Goal: Navigation & Orientation: Find specific page/section

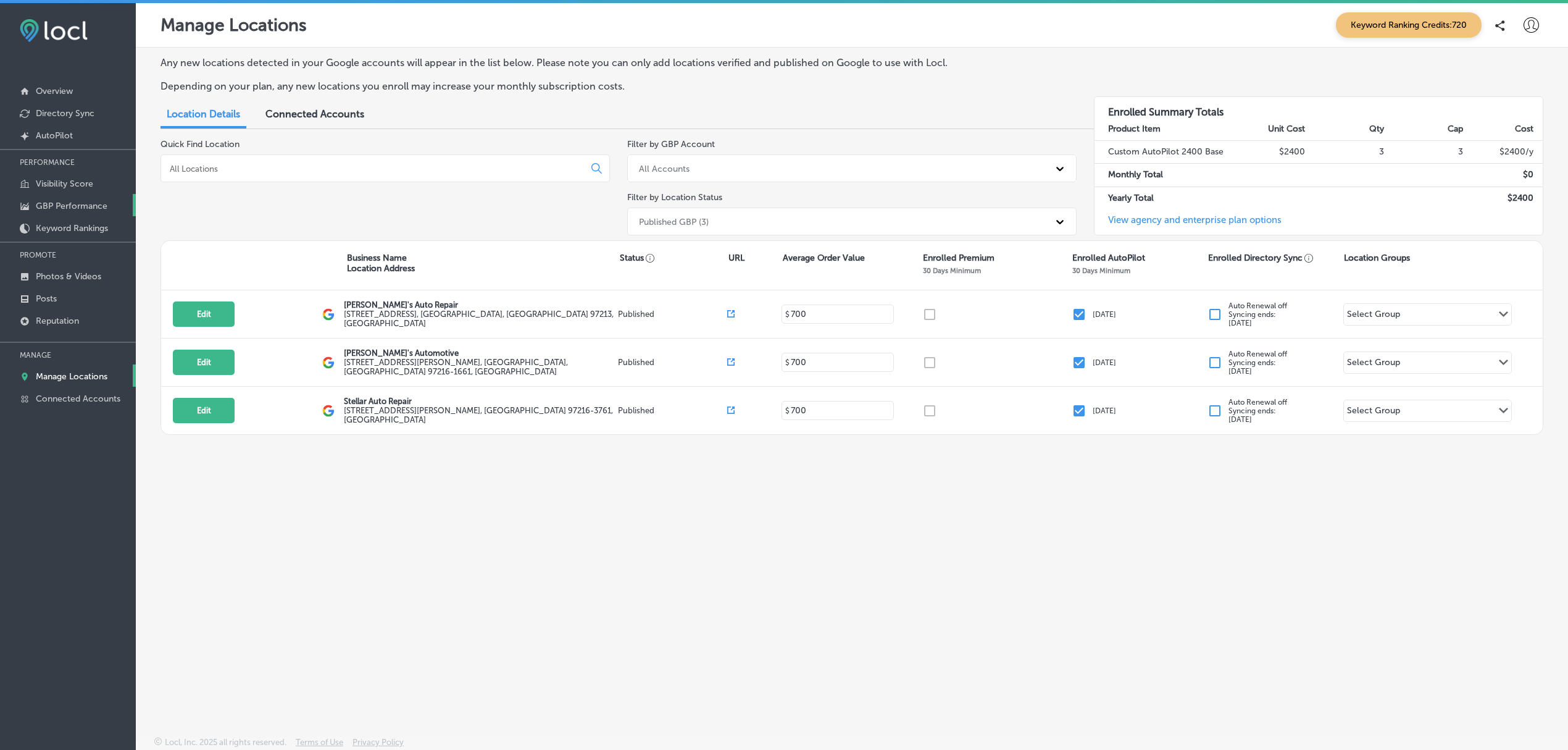
click at [72, 196] on link "GBP Performance" at bounding box center [68, 204] width 136 height 22
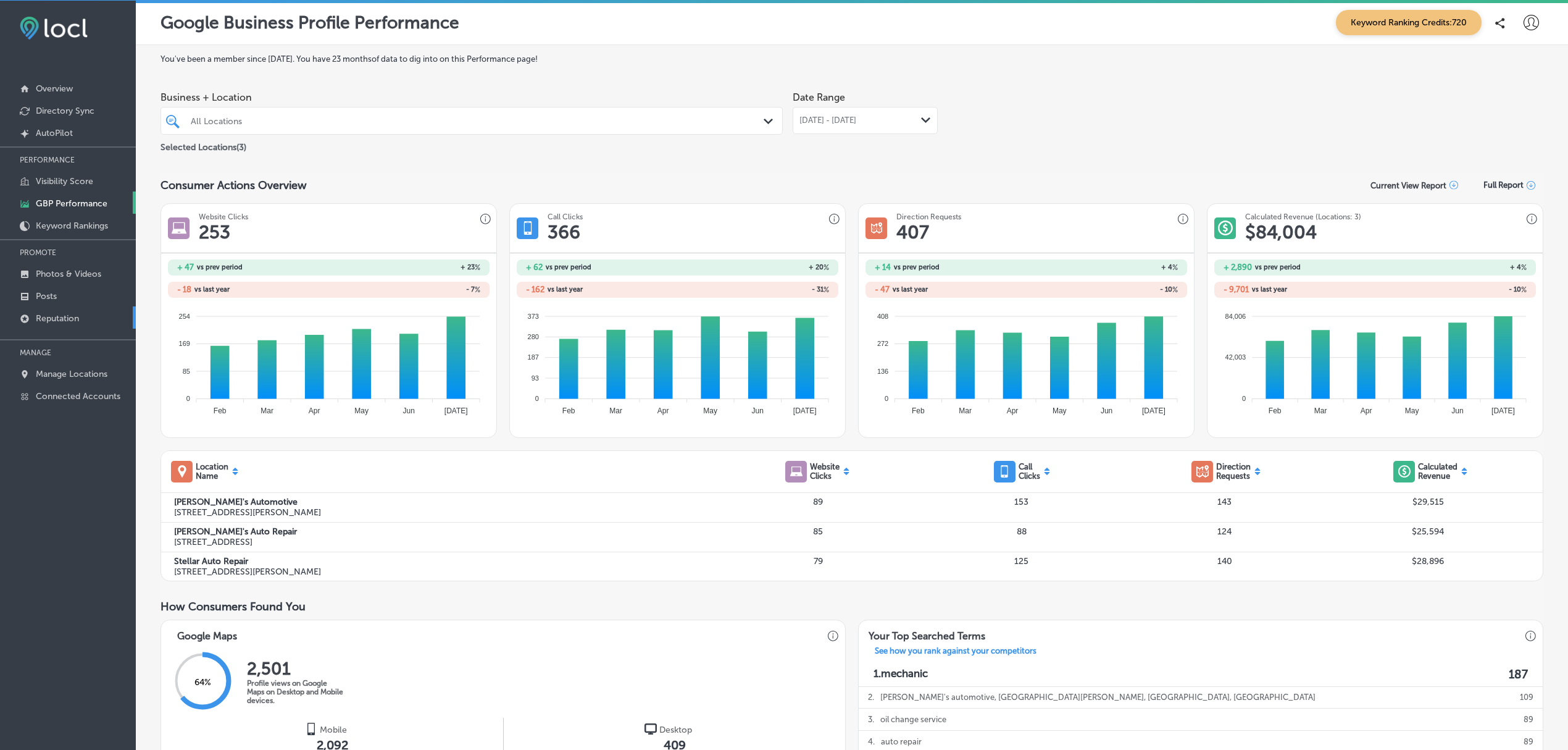
click at [86, 319] on link "Reputation" at bounding box center [68, 317] width 136 height 22
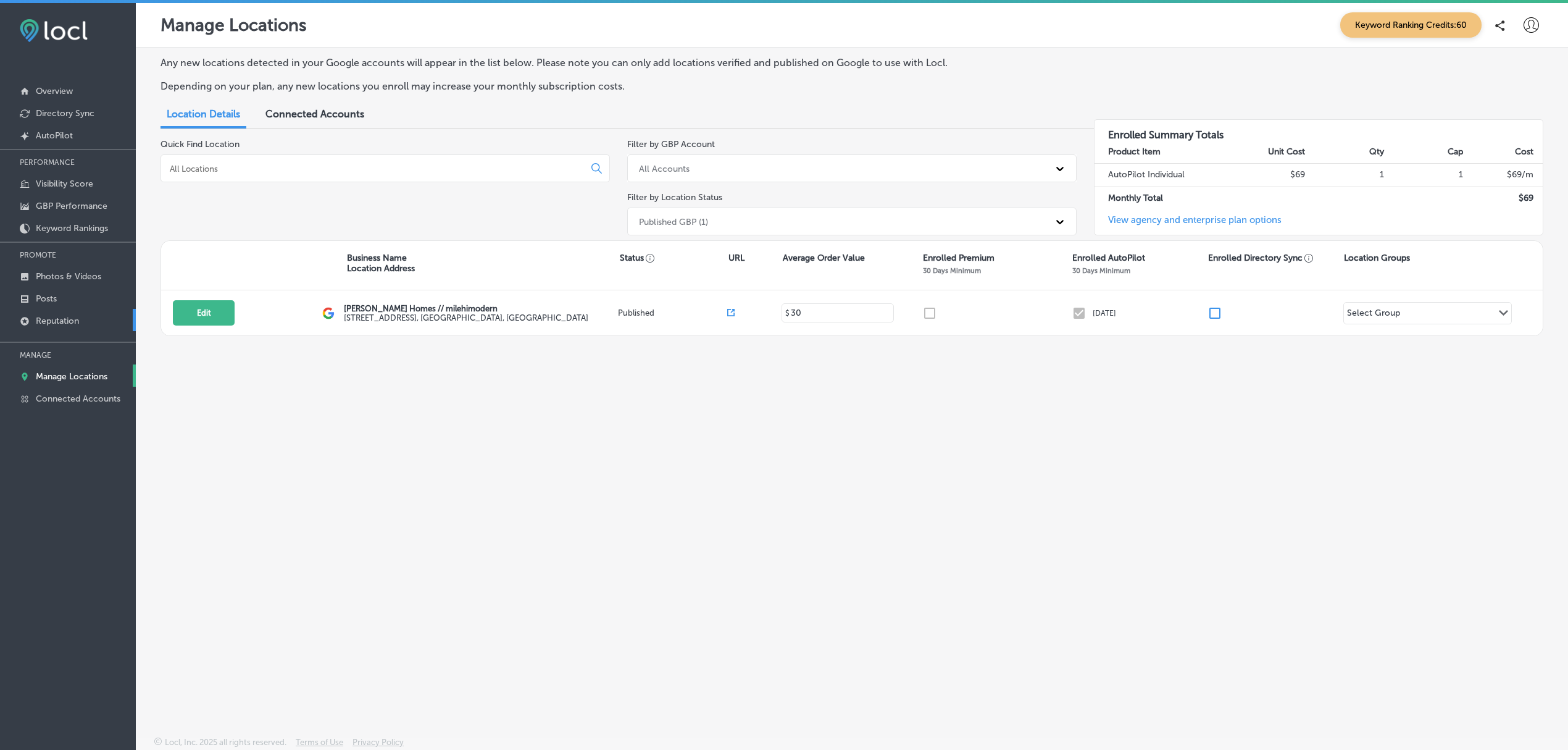
click at [86, 321] on link "Reputation" at bounding box center [68, 320] width 136 height 22
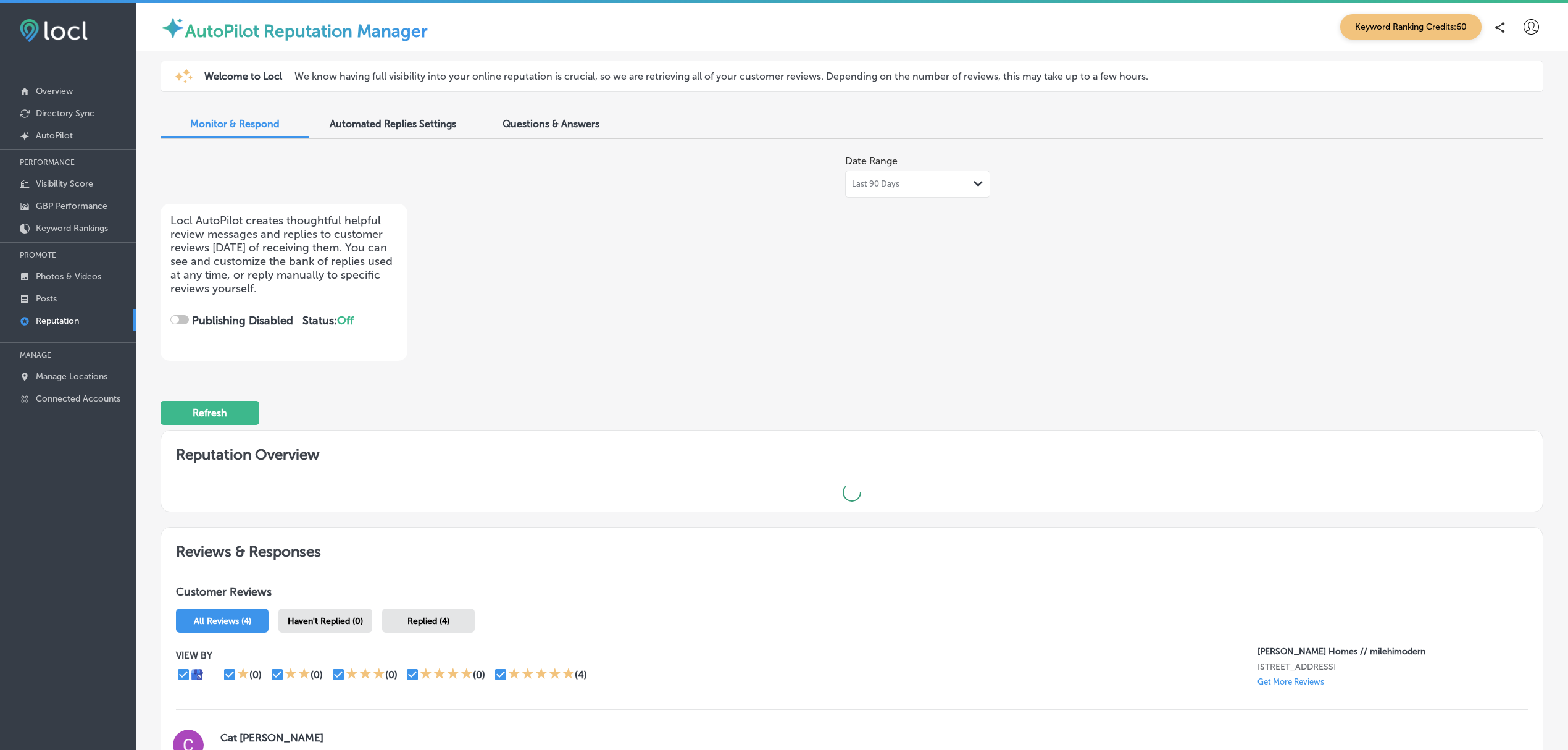
checkbox input "true"
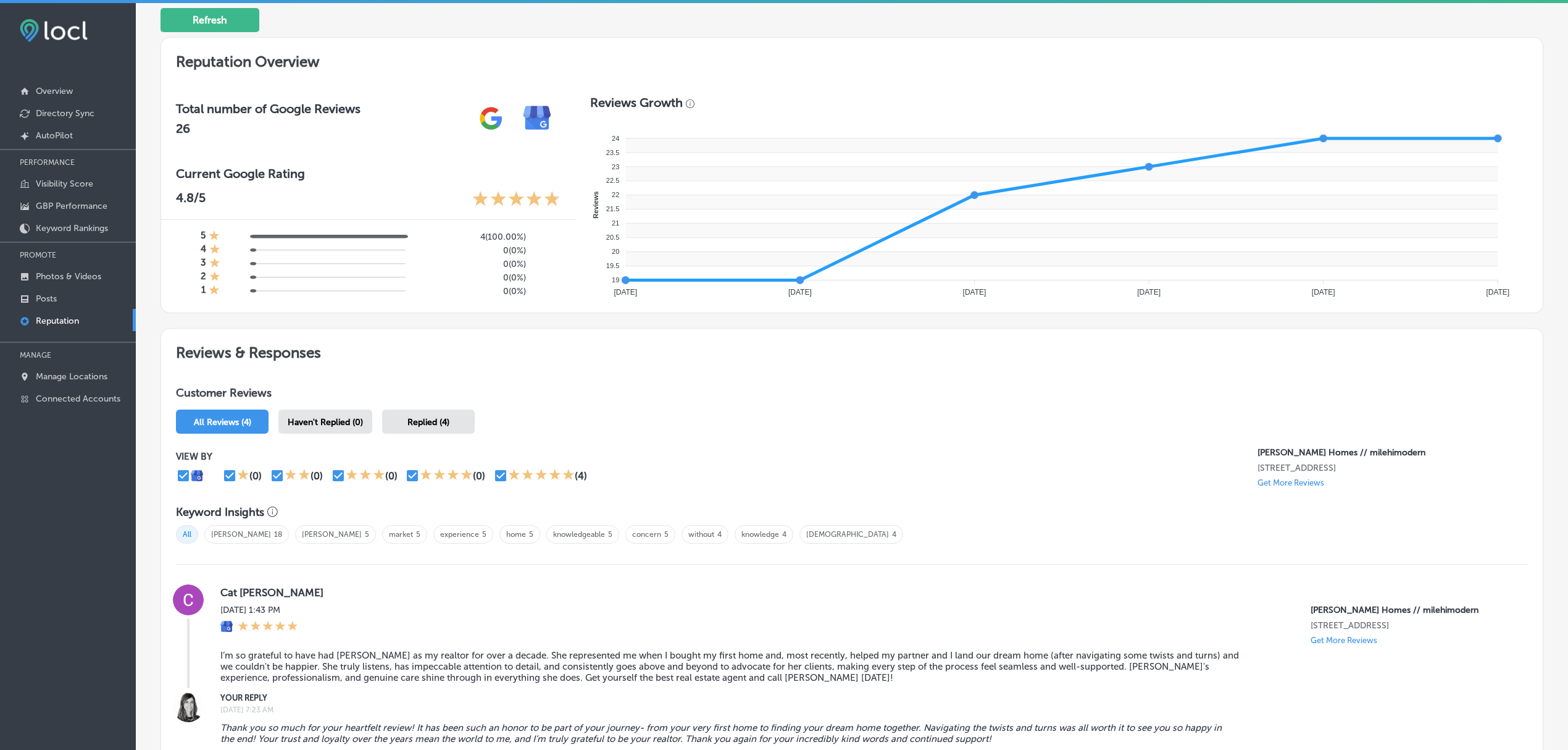
scroll to position [464, 0]
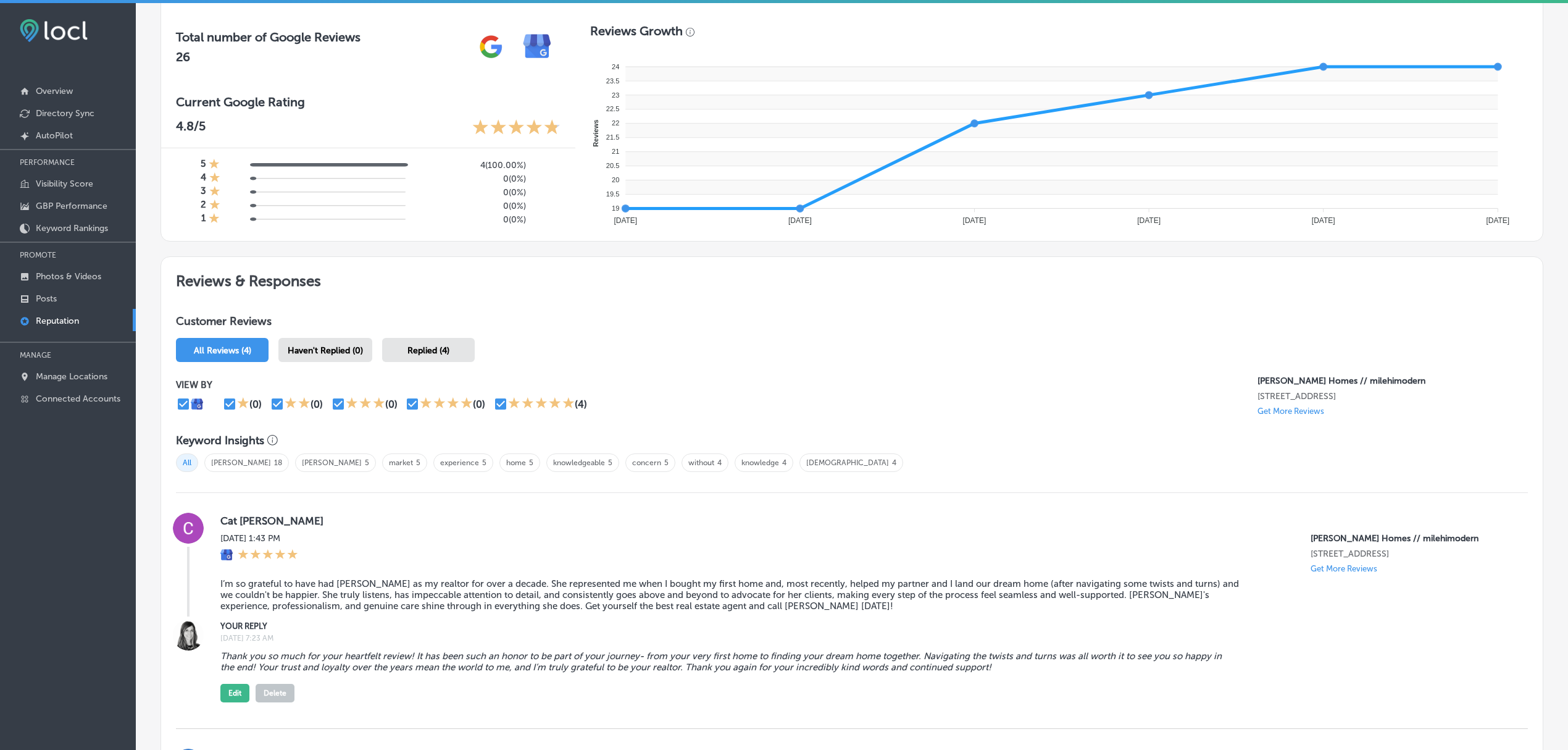
click at [1490, 38] on div "Reviews Growth" at bounding box center [1059, 33] width 938 height 19
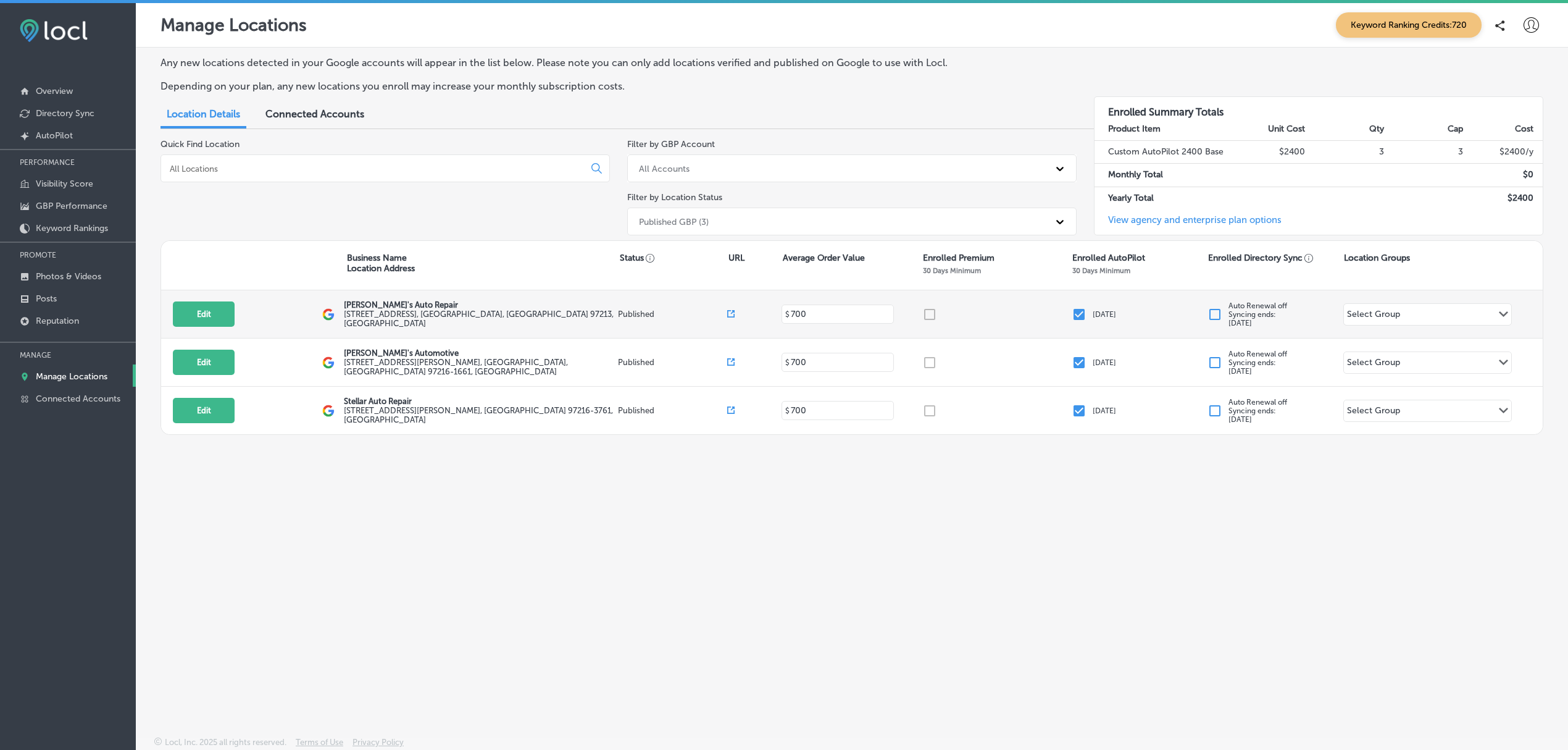
click at [1414, 312] on div "Select Group Path Created with Sketch." at bounding box center [1428, 314] width 168 height 21
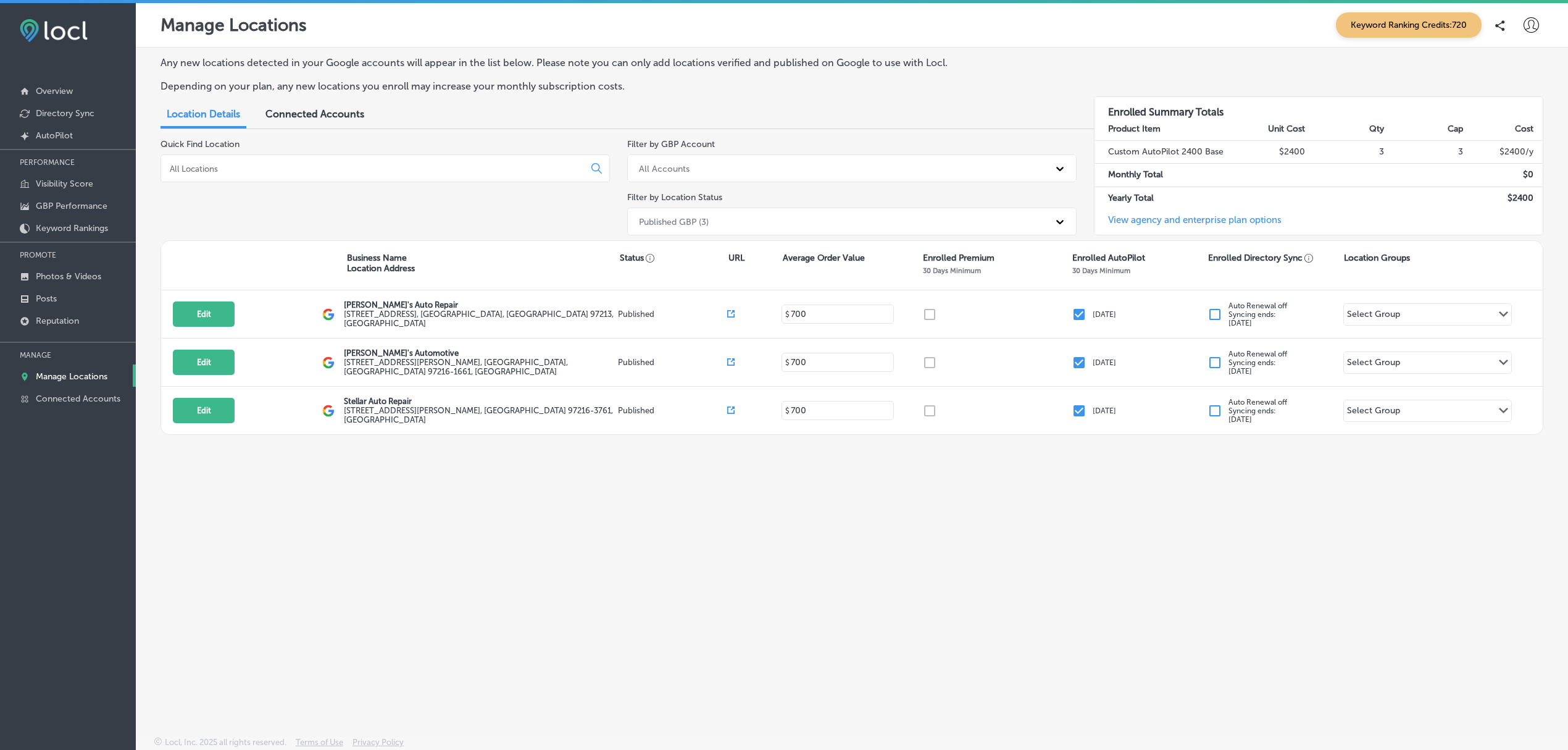
click at [1374, 478] on div "Any new locations detected in your Google accounts will appear in the list belo…" at bounding box center [852, 363] width 1433 height 631
click at [58, 202] on p "GBP Performance" at bounding box center [71, 206] width 72 height 11
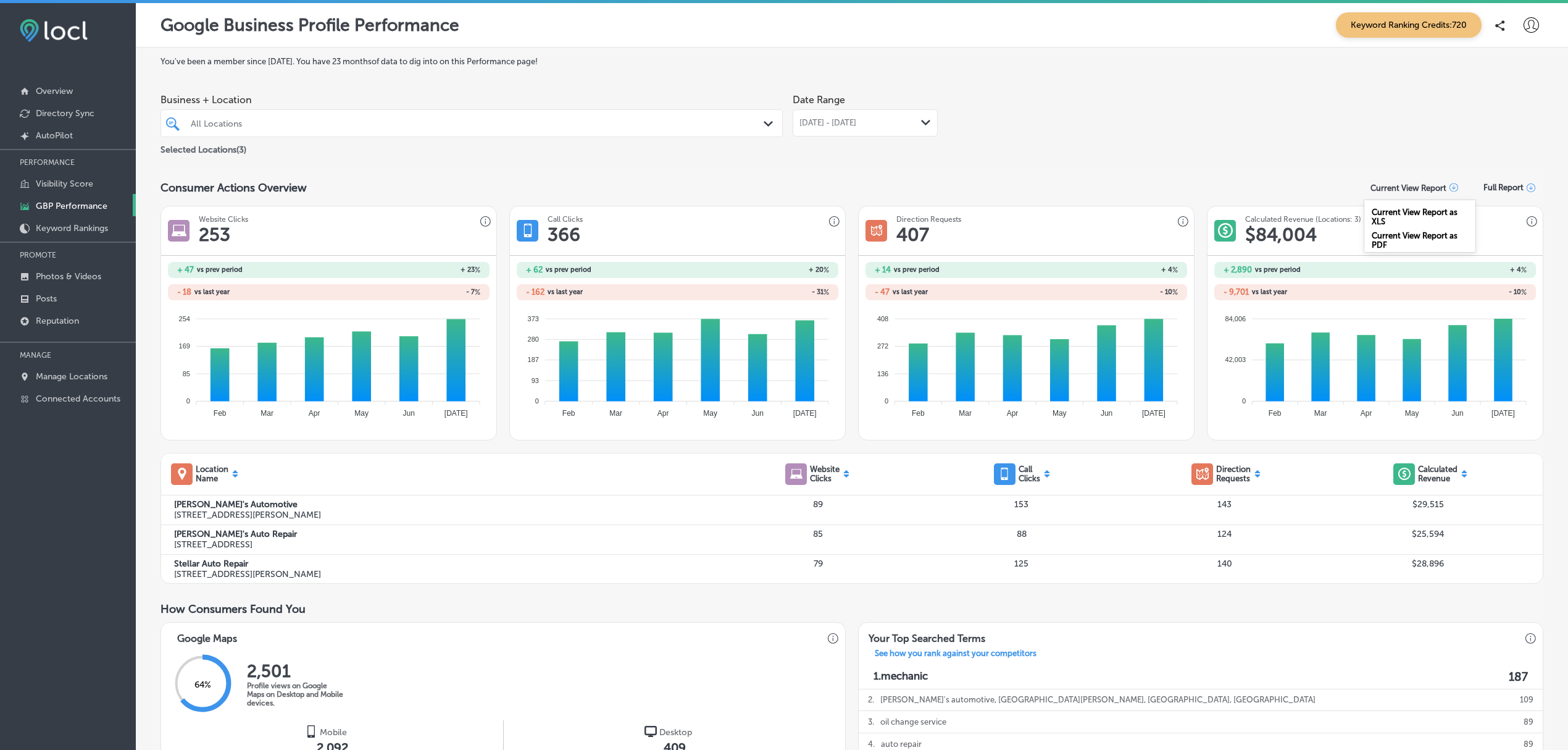
click at [1421, 186] on p "Current View Report" at bounding box center [1408, 188] width 76 height 9
click at [1407, 241] on div "Current View Report as PDF" at bounding box center [1420, 237] width 111 height 23
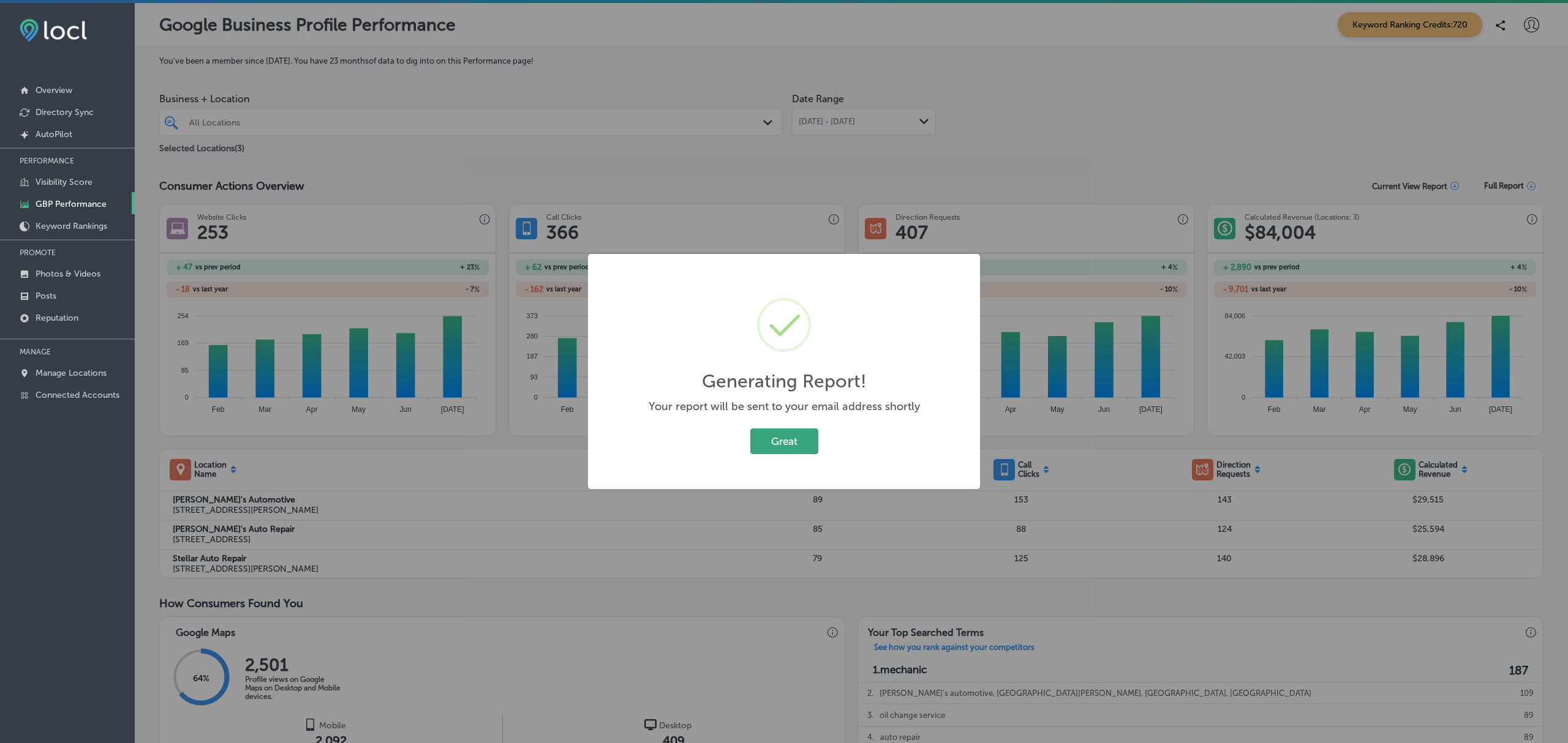
click at [770, 447] on button "Great" at bounding box center [784, 441] width 68 height 25
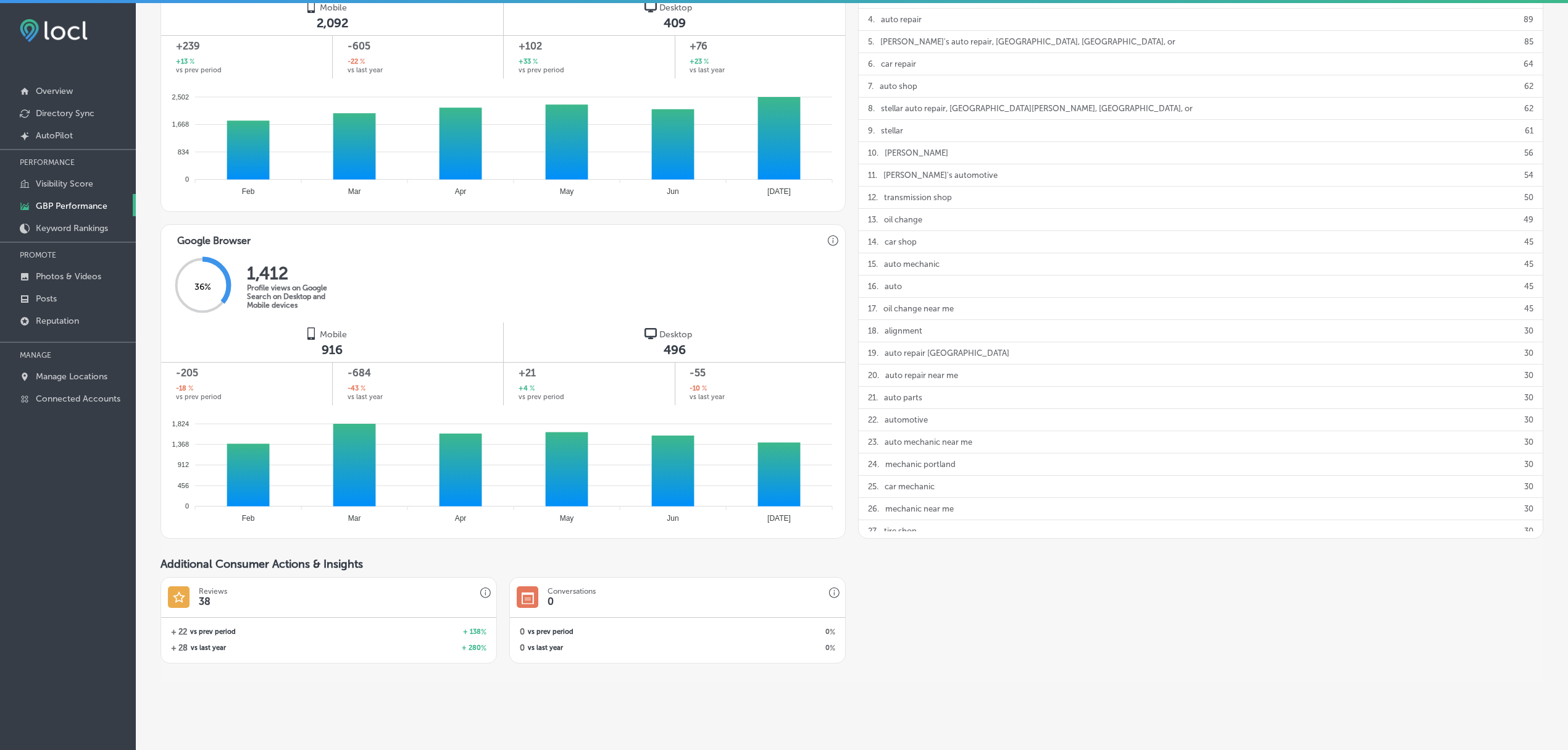
scroll to position [744, 0]
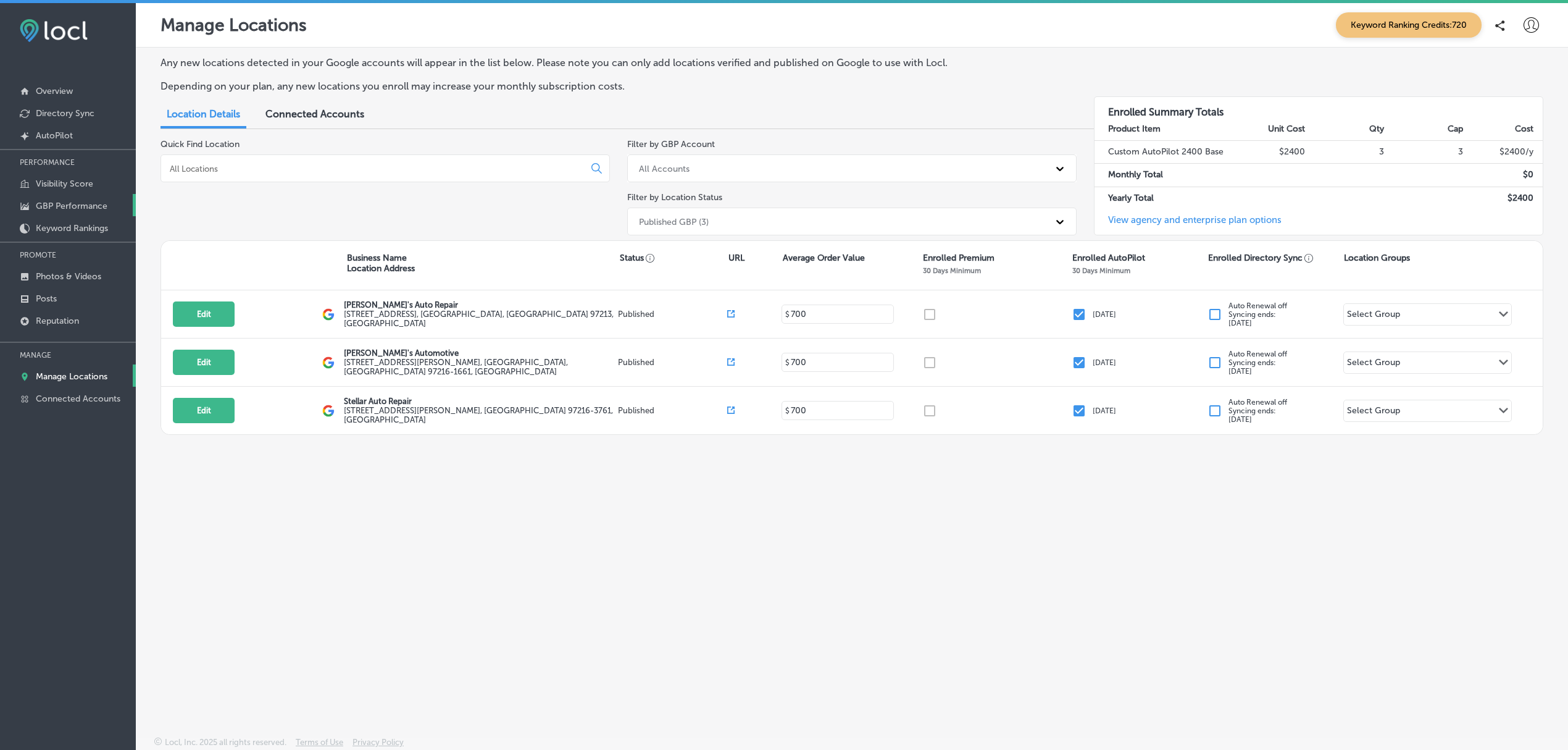
click at [72, 206] on p "GBP Performance" at bounding box center [71, 206] width 72 height 11
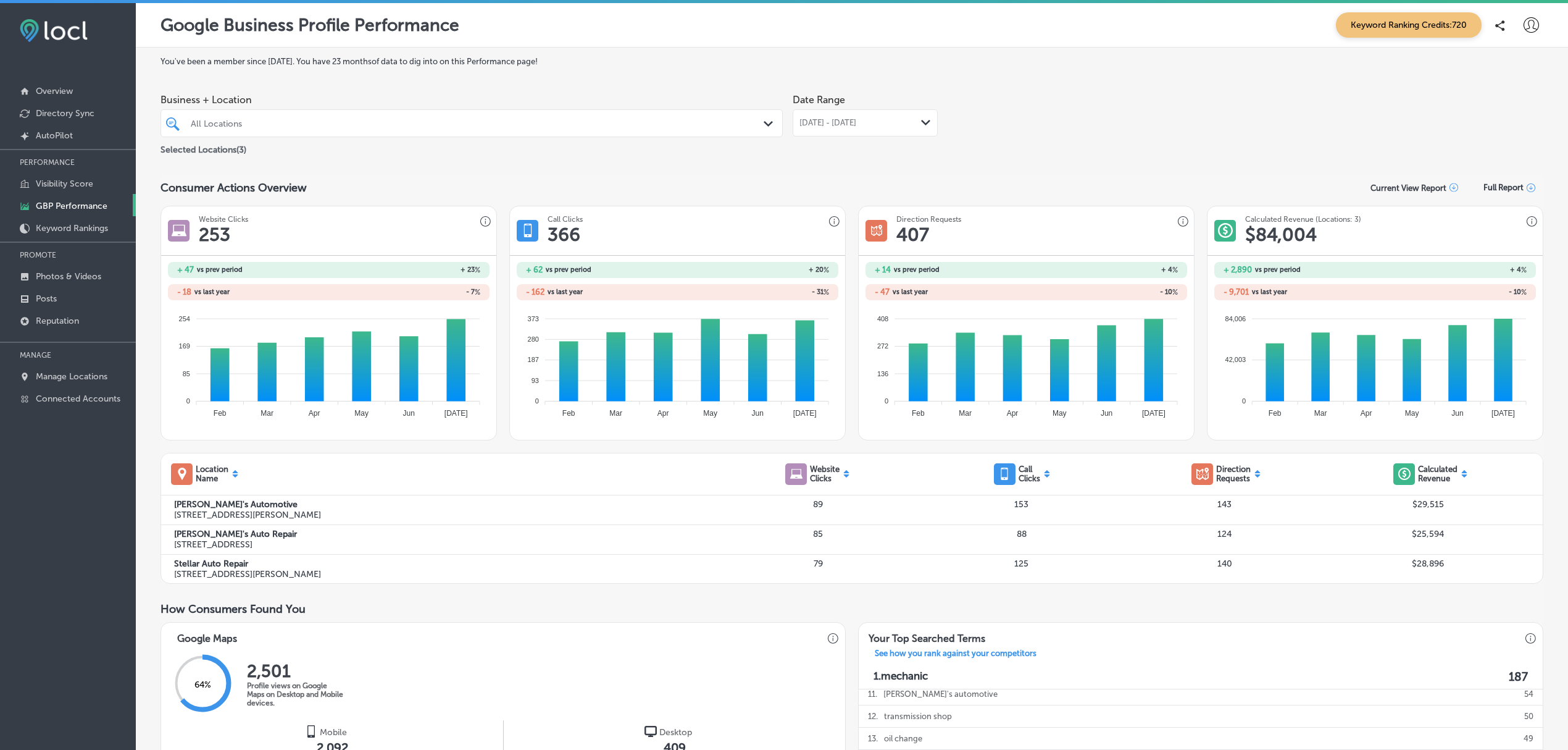
click at [922, 123] on icon "Path Created with Sketch." at bounding box center [926, 123] width 9 height 5
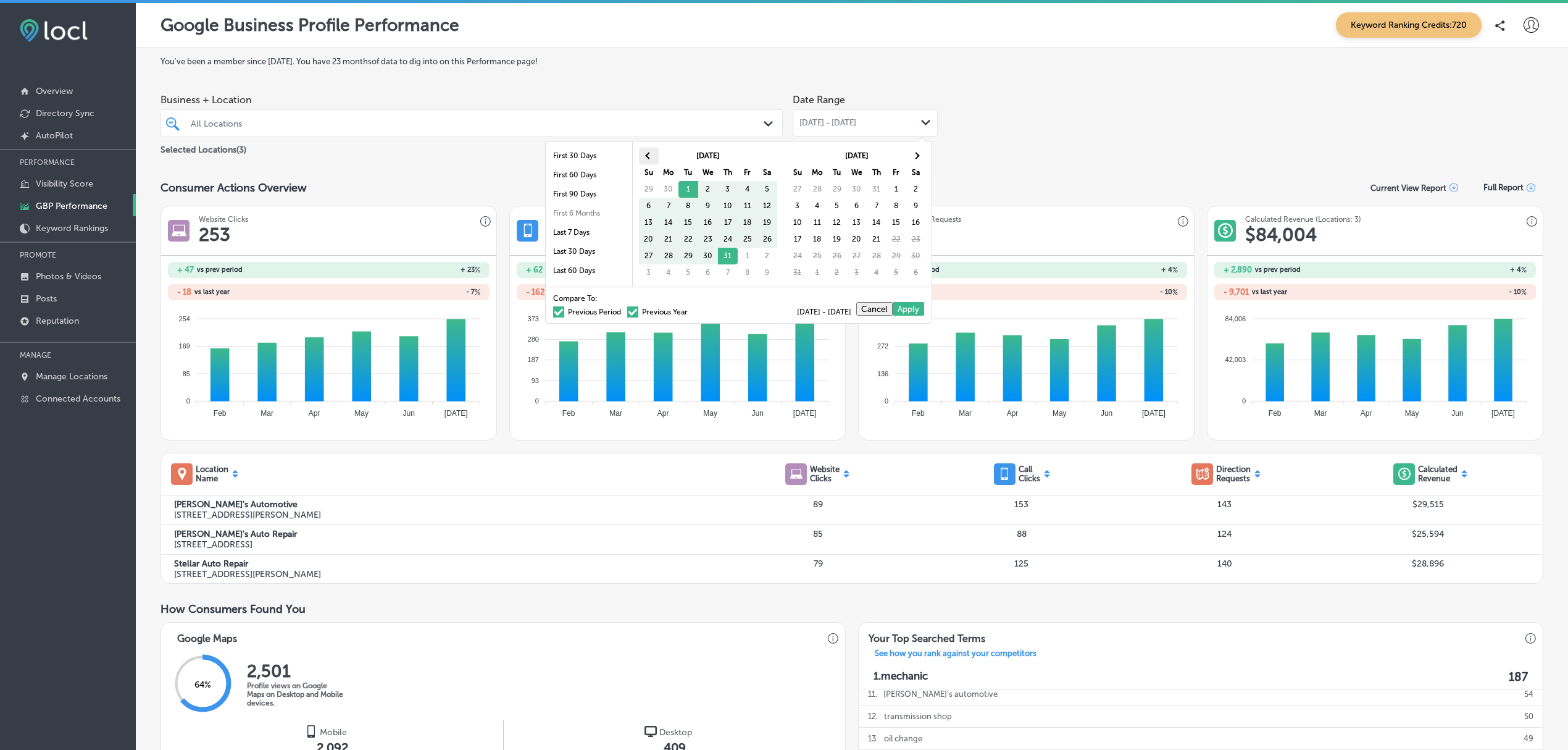
click at [645, 155] on span at bounding box center [648, 156] width 7 height 7
click at [914, 154] on span at bounding box center [916, 156] width 7 height 7
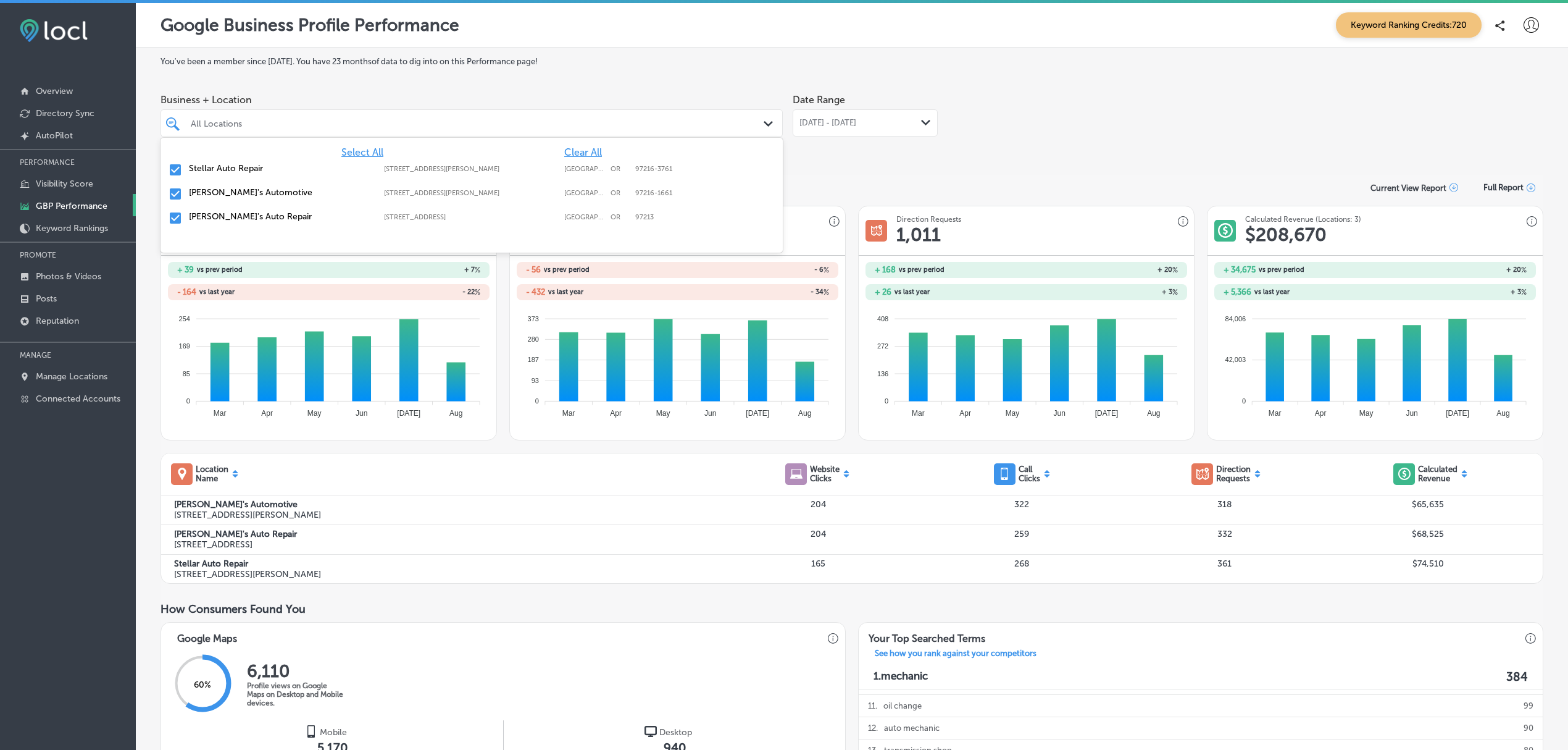
click at [764, 121] on icon "Path Created with Sketch." at bounding box center [768, 124] width 9 height 5
click at [177, 190] on input "checkbox" at bounding box center [175, 194] width 15 height 15
click at [174, 190] on input "checkbox" at bounding box center [175, 194] width 15 height 15
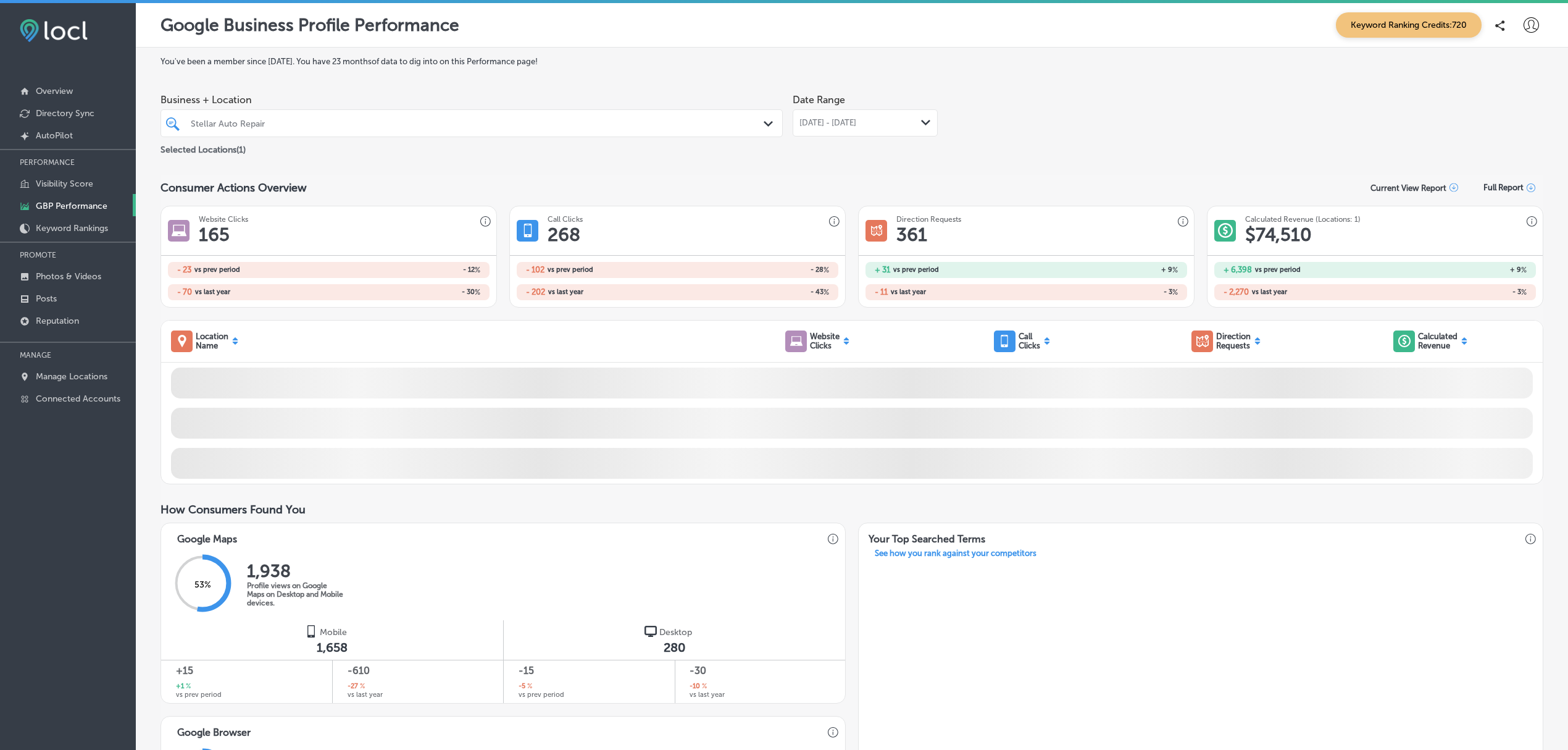
click at [946, 19] on div "Google Business Profile Performance Keyword Ranking Credits: 720" at bounding box center [852, 25] width 1383 height 25
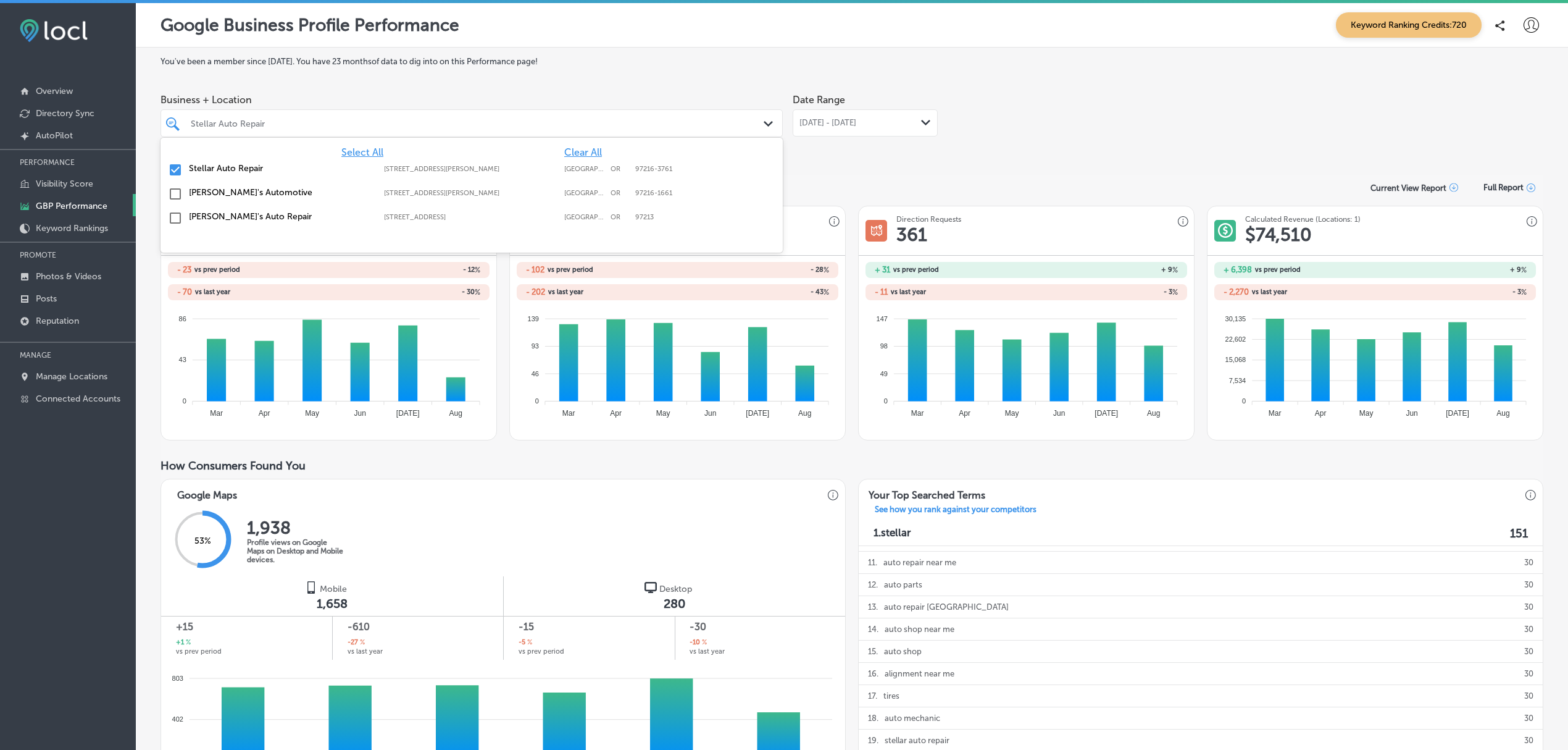
click at [764, 123] on polygon at bounding box center [768, 124] width 9 height 5
click at [173, 171] on input "checkbox" at bounding box center [175, 170] width 15 height 15
click at [173, 194] on input "checkbox" at bounding box center [175, 194] width 15 height 15
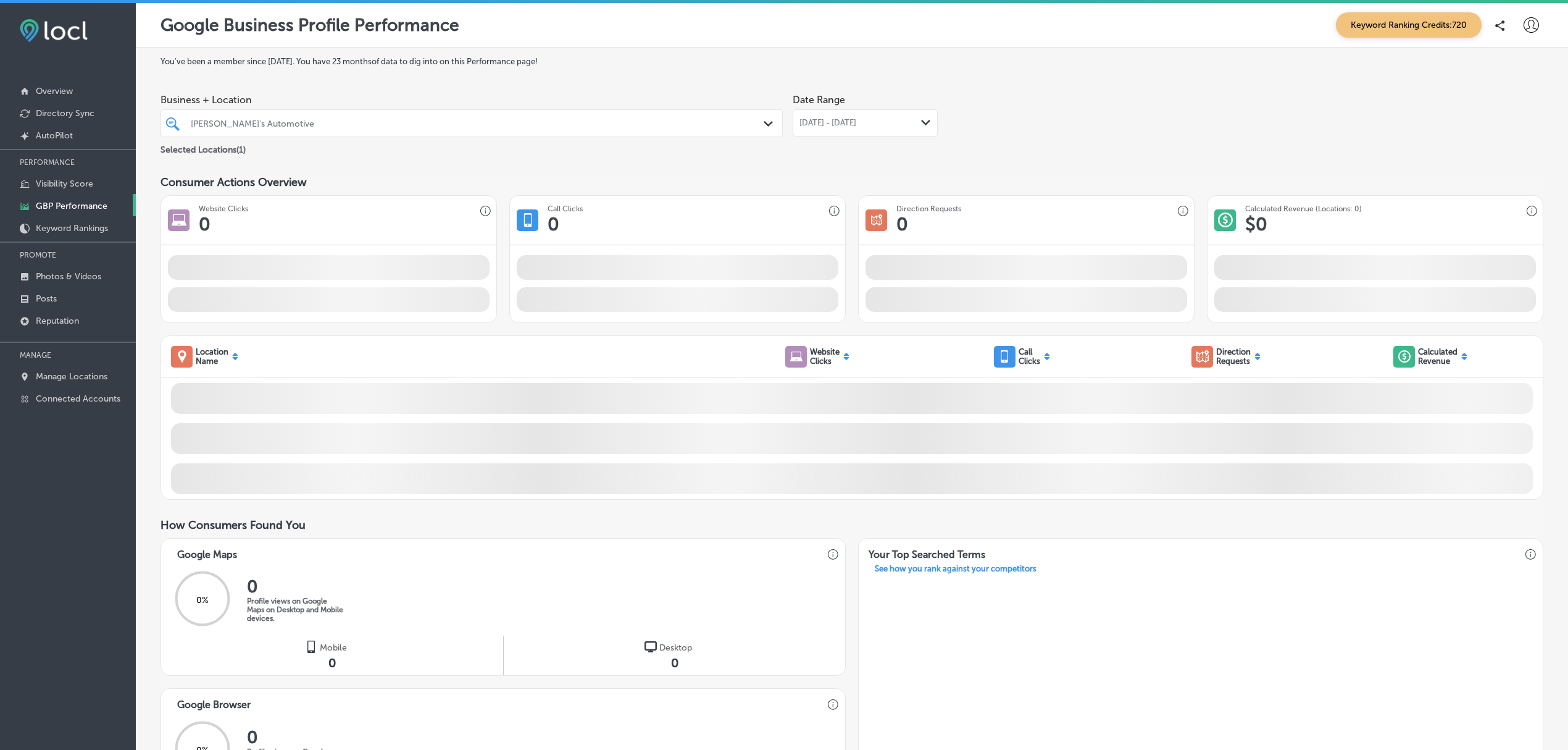
click at [1006, 65] on label "You've been a member since April, 2025 . You have 23 months of data to dig into…" at bounding box center [852, 62] width 1383 height 9
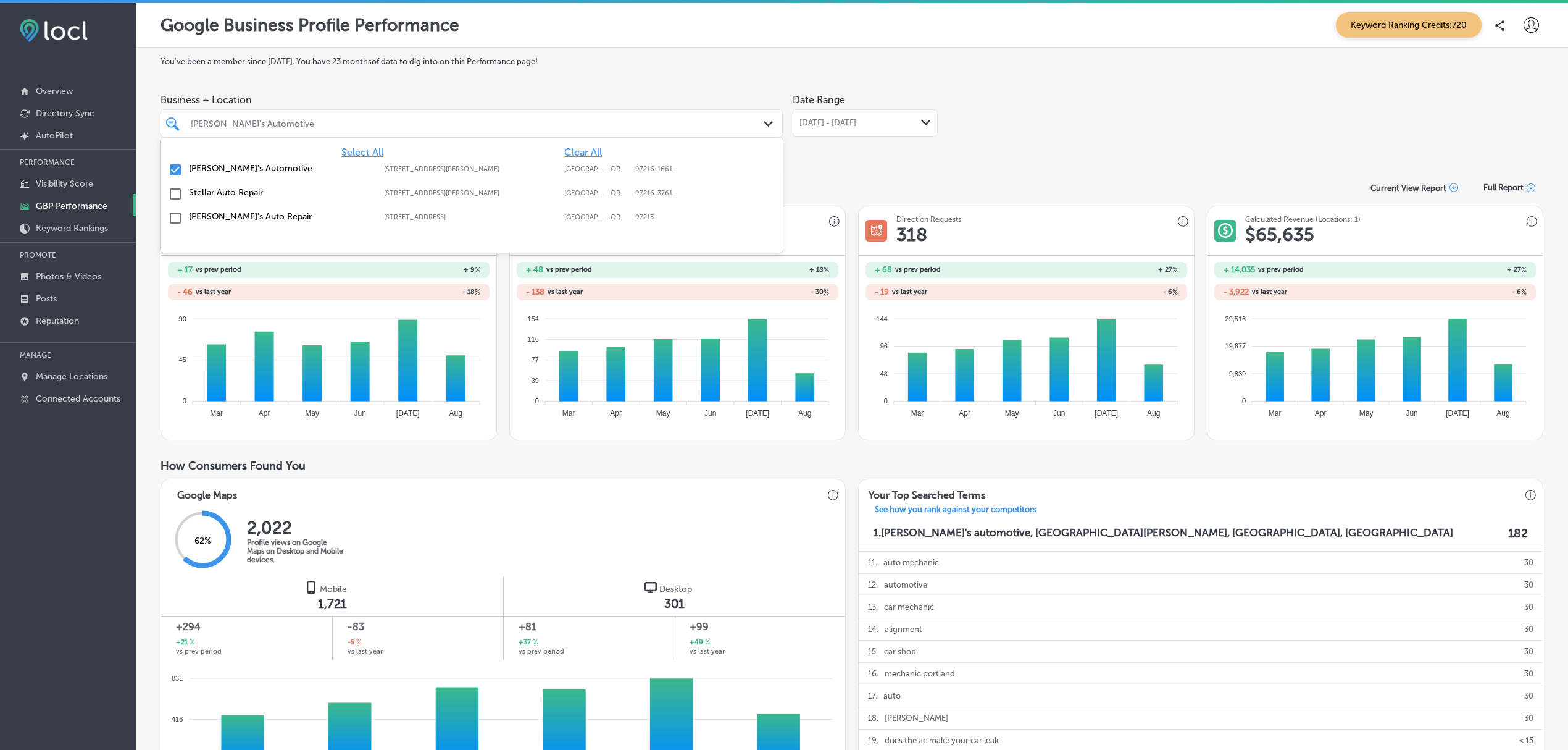
click at [756, 123] on div "Arthur's Automotive Path Created with Sketch." at bounding box center [472, 123] width 621 height 19
click at [177, 176] on input "checkbox" at bounding box center [175, 170] width 15 height 15
click at [175, 217] on input "checkbox" at bounding box center [175, 218] width 15 height 15
click at [1050, 102] on div "Business + Location option 104 Ne 80th Ave, selected. option 104 Ne 80th Ave fo…" at bounding box center [852, 122] width 1383 height 69
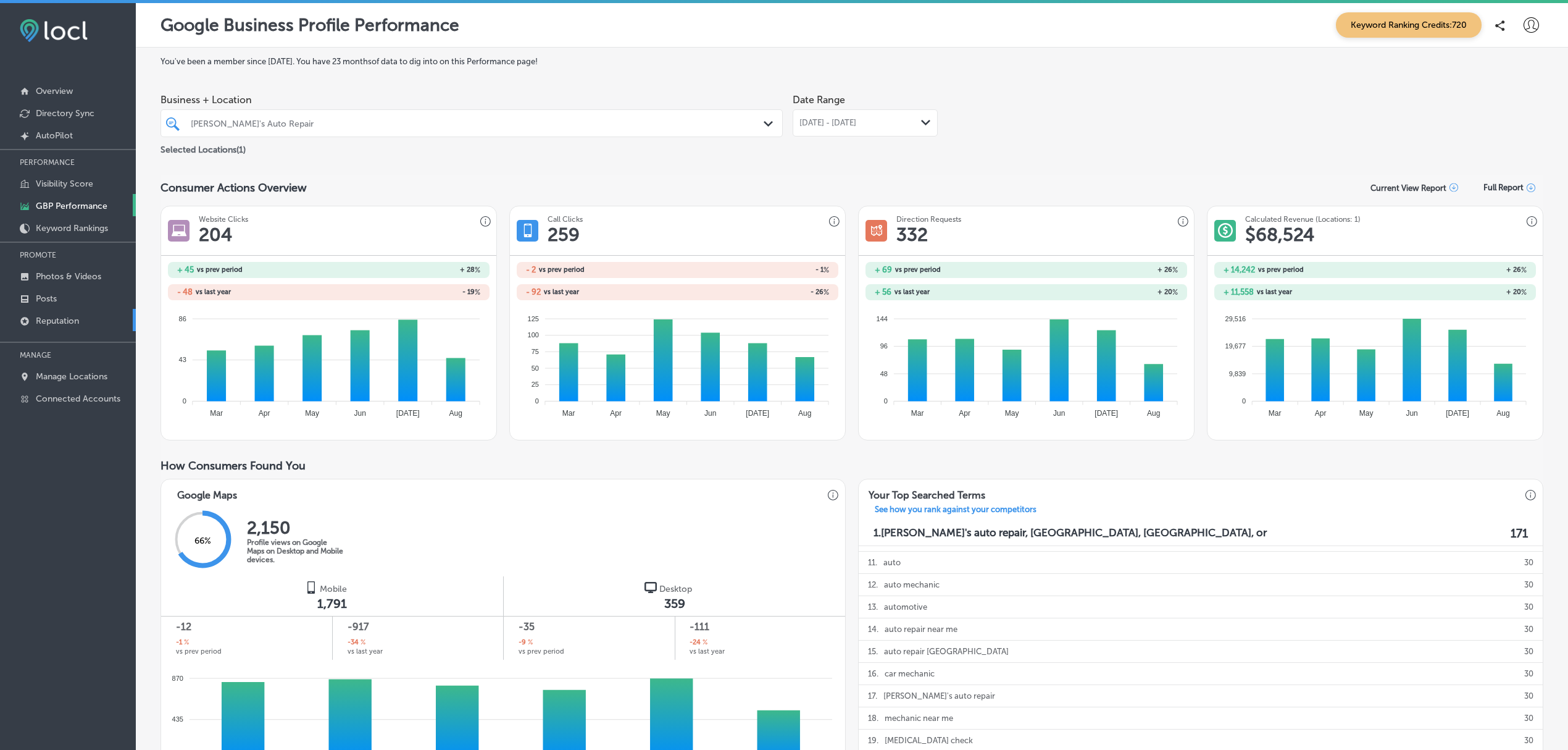
click at [69, 328] on link "Reputation" at bounding box center [68, 320] width 136 height 22
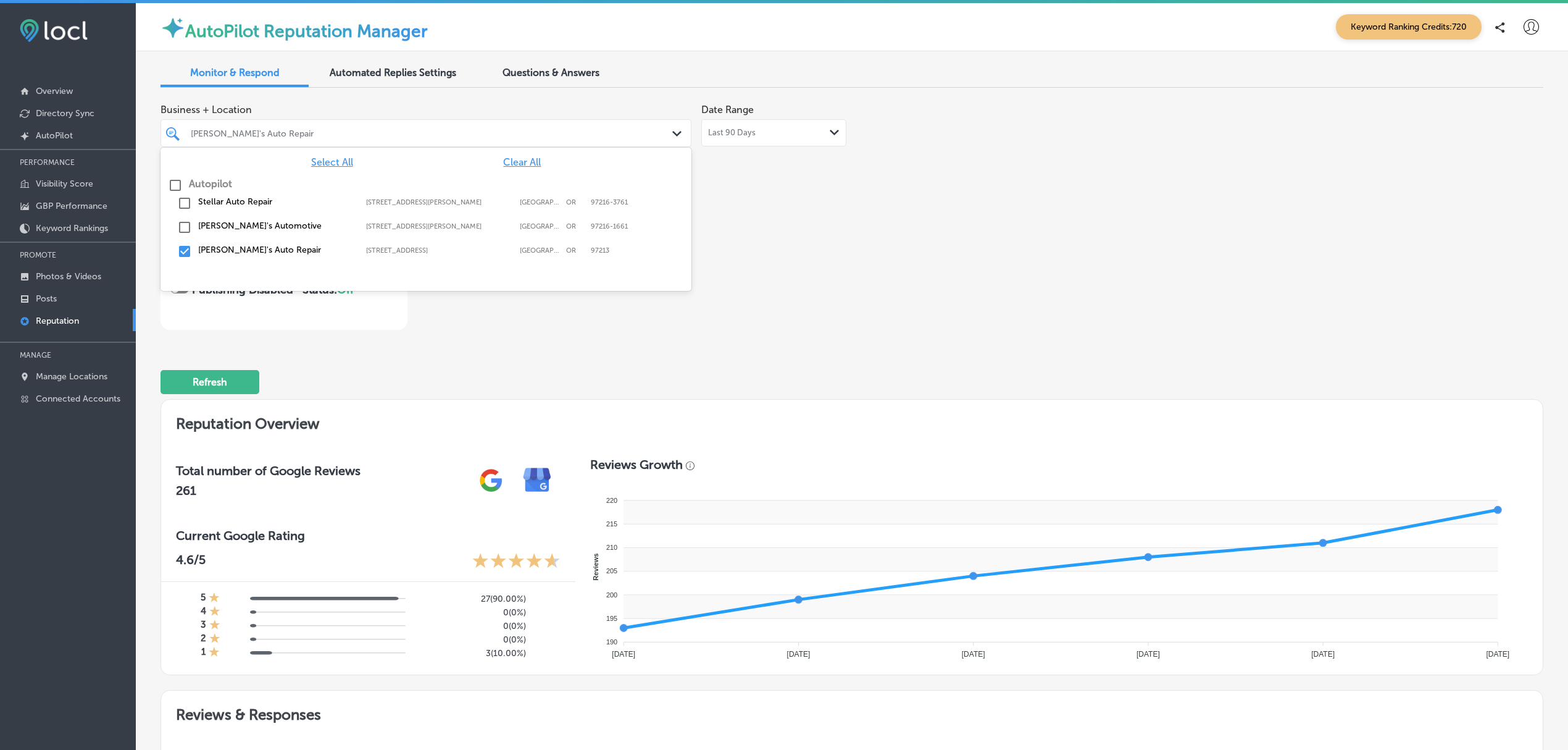
click at [676, 131] on icon "Path Created with Sketch." at bounding box center [677, 133] width 9 height 5
click at [181, 256] on input "checkbox" at bounding box center [185, 251] width 15 height 15
click at [181, 206] on input "checkbox" at bounding box center [185, 203] width 15 height 15
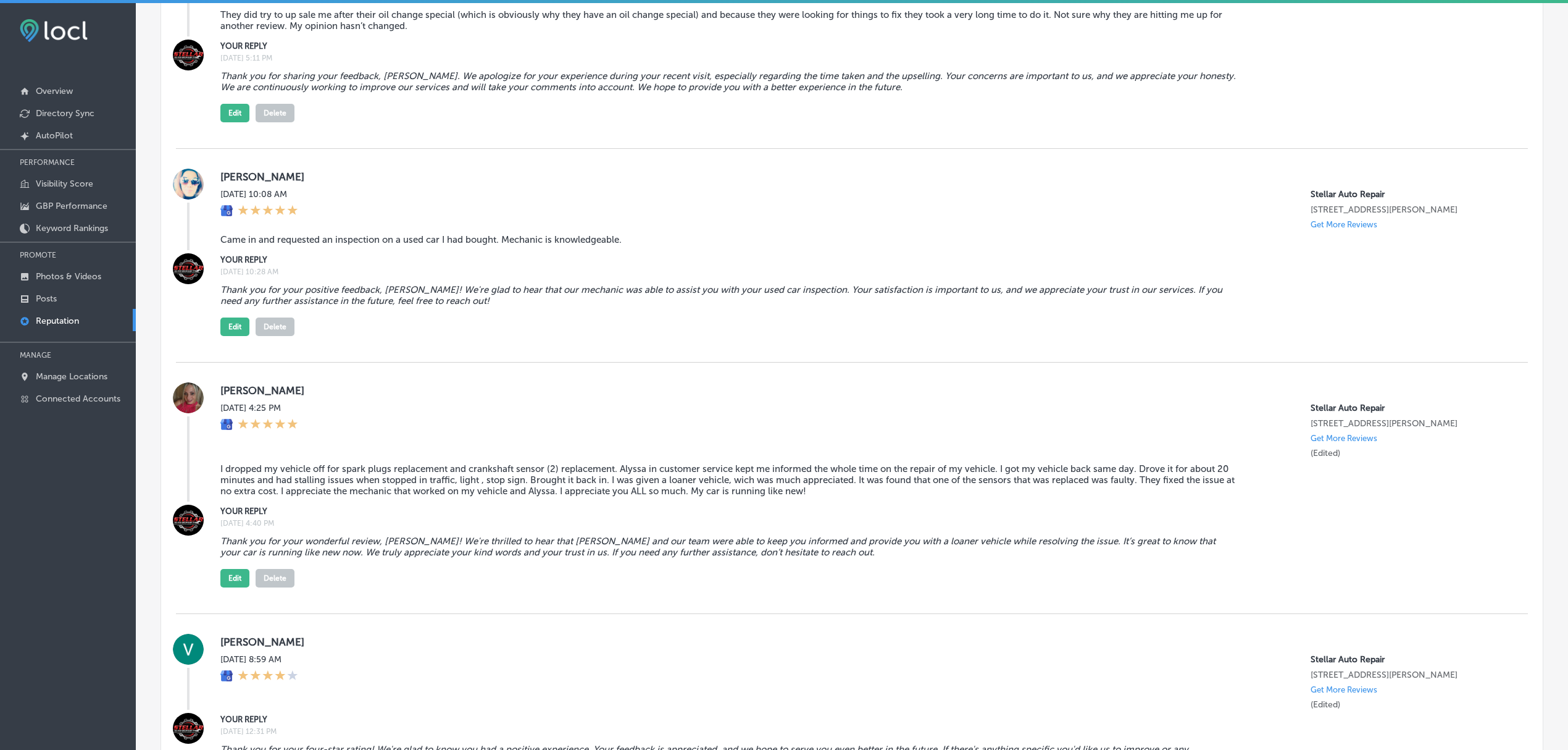
scroll to position [2086, 0]
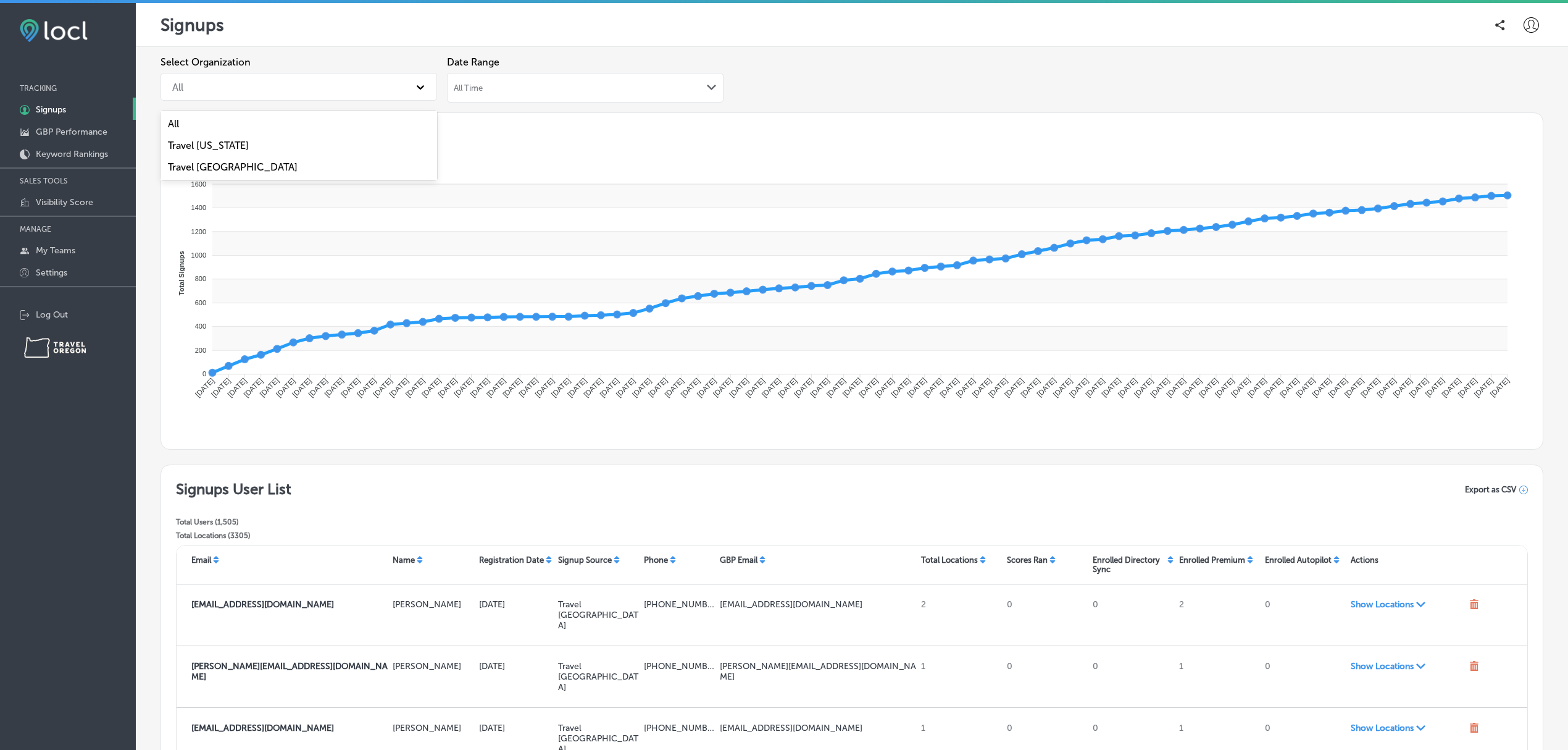
click at [390, 84] on div "All" at bounding box center [287, 86] width 243 height 21
click at [284, 138] on div "Travel [US_STATE]" at bounding box center [299, 145] width 277 height 21
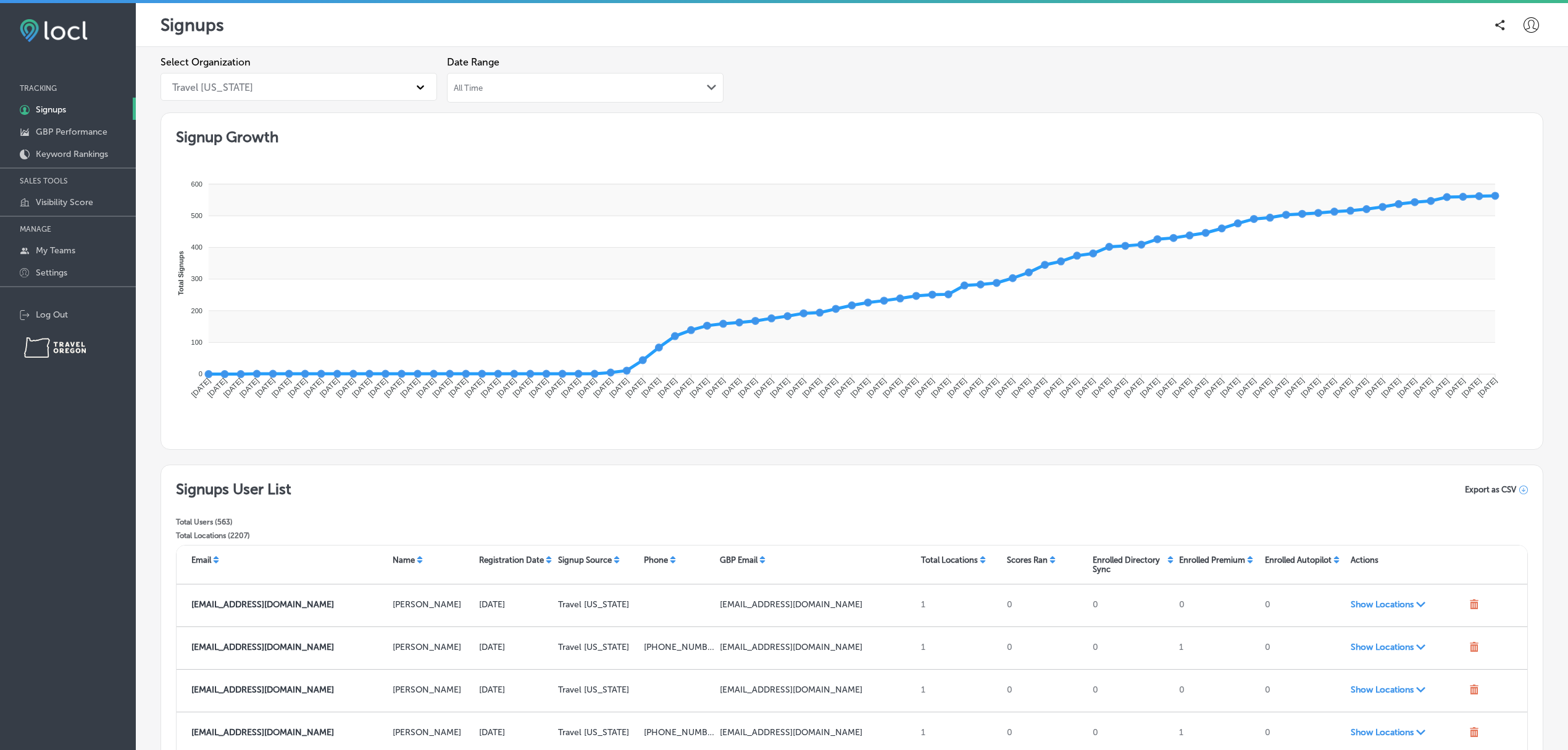
click at [1490, 490] on span "Export as CSV" at bounding box center [1490, 490] width 52 height 9
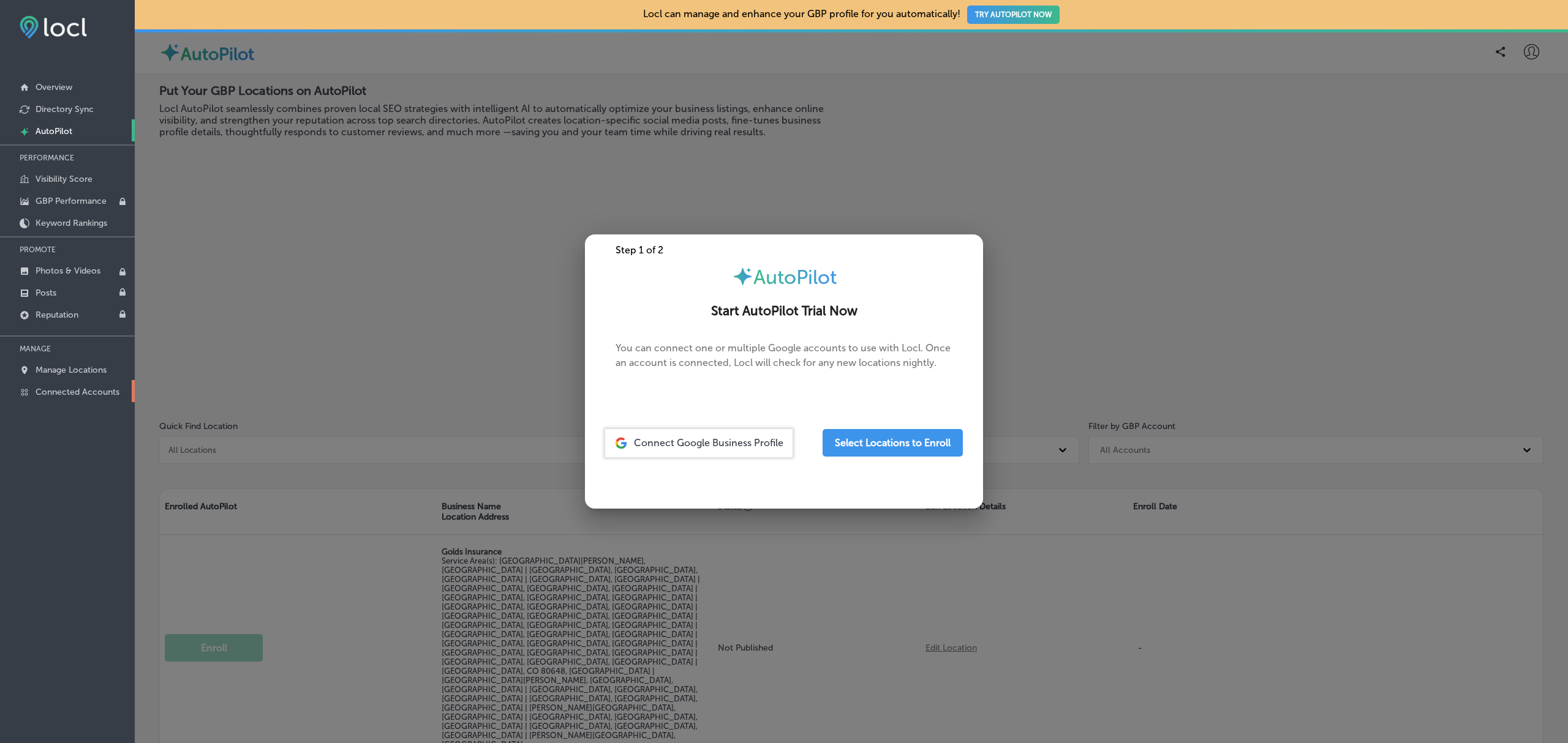
click at [93, 384] on link "Connected Accounts" at bounding box center [67, 390] width 135 height 22
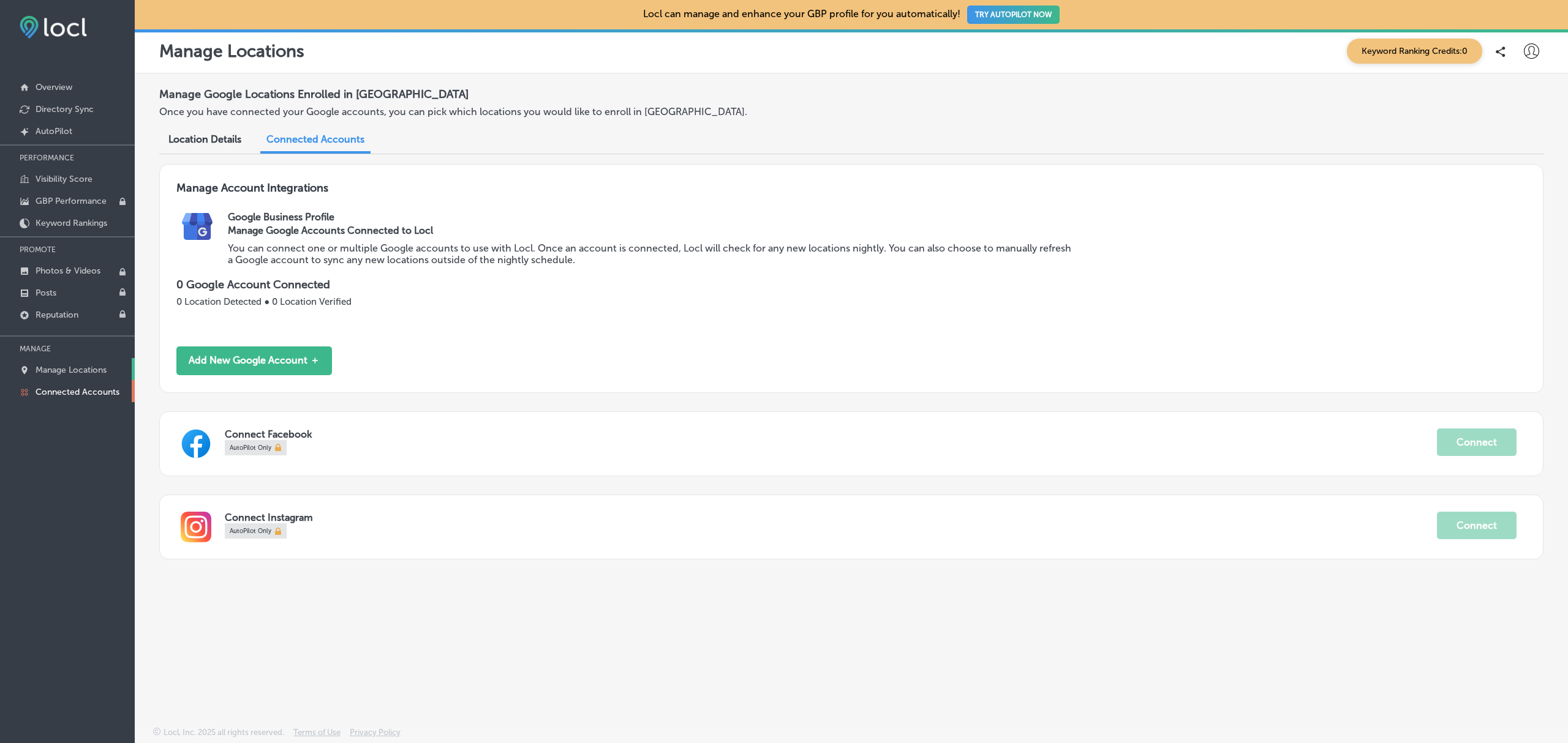
click at [84, 371] on p "Manage Locations" at bounding box center [70, 370] width 71 height 11
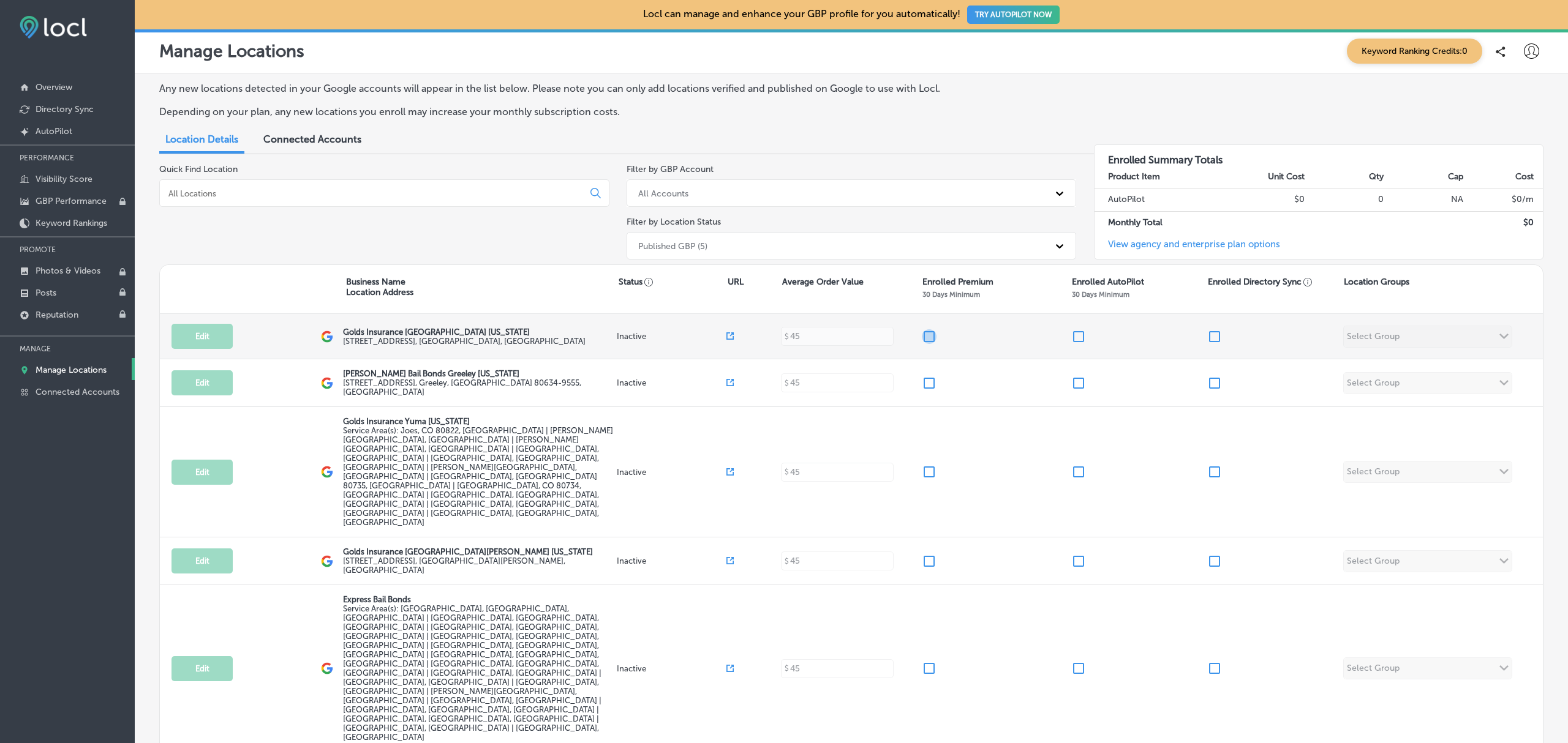
click at [927, 335] on input "checkbox" at bounding box center [929, 337] width 15 height 15
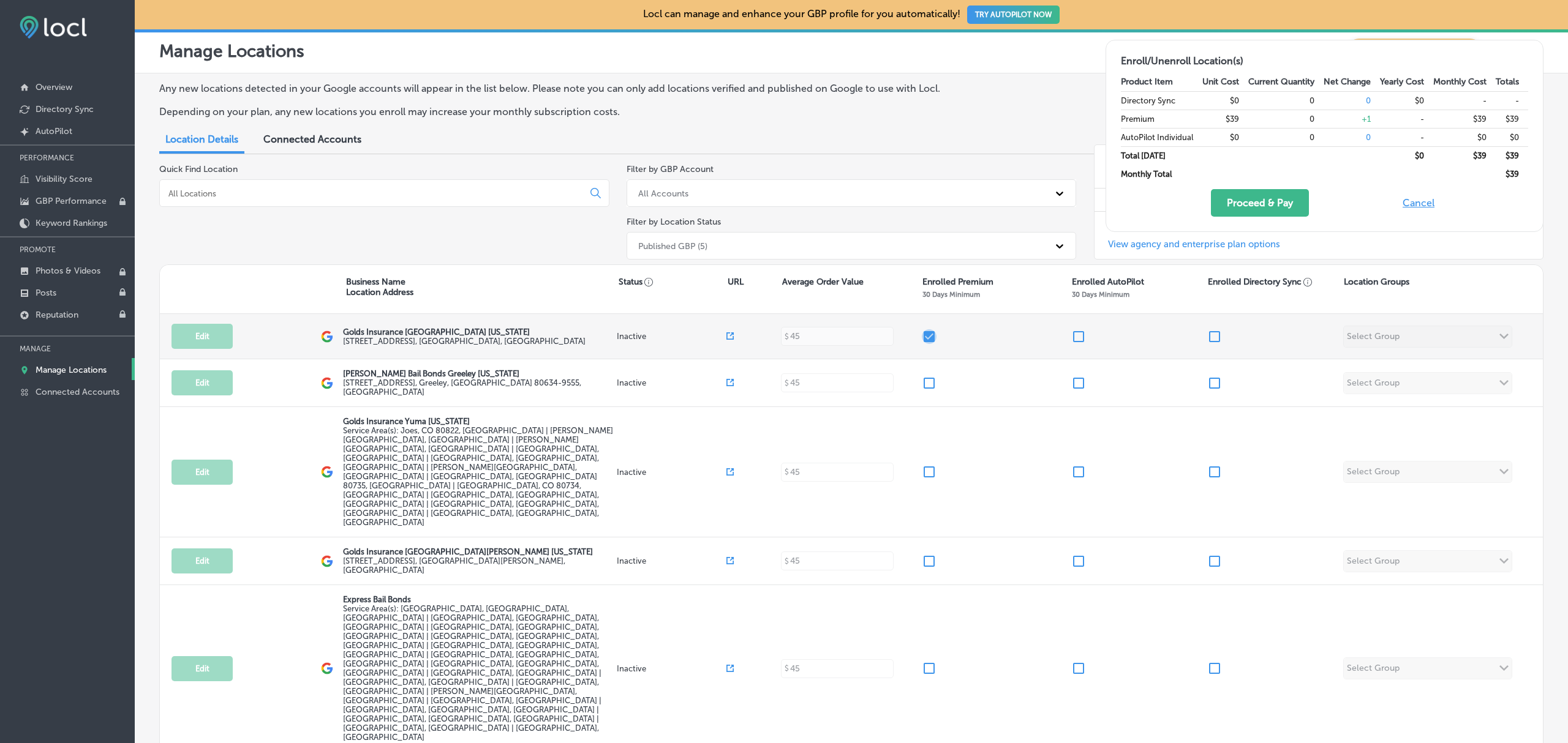
click at [927, 335] on input "checkbox" at bounding box center [929, 337] width 15 height 15
checkbox input "false"
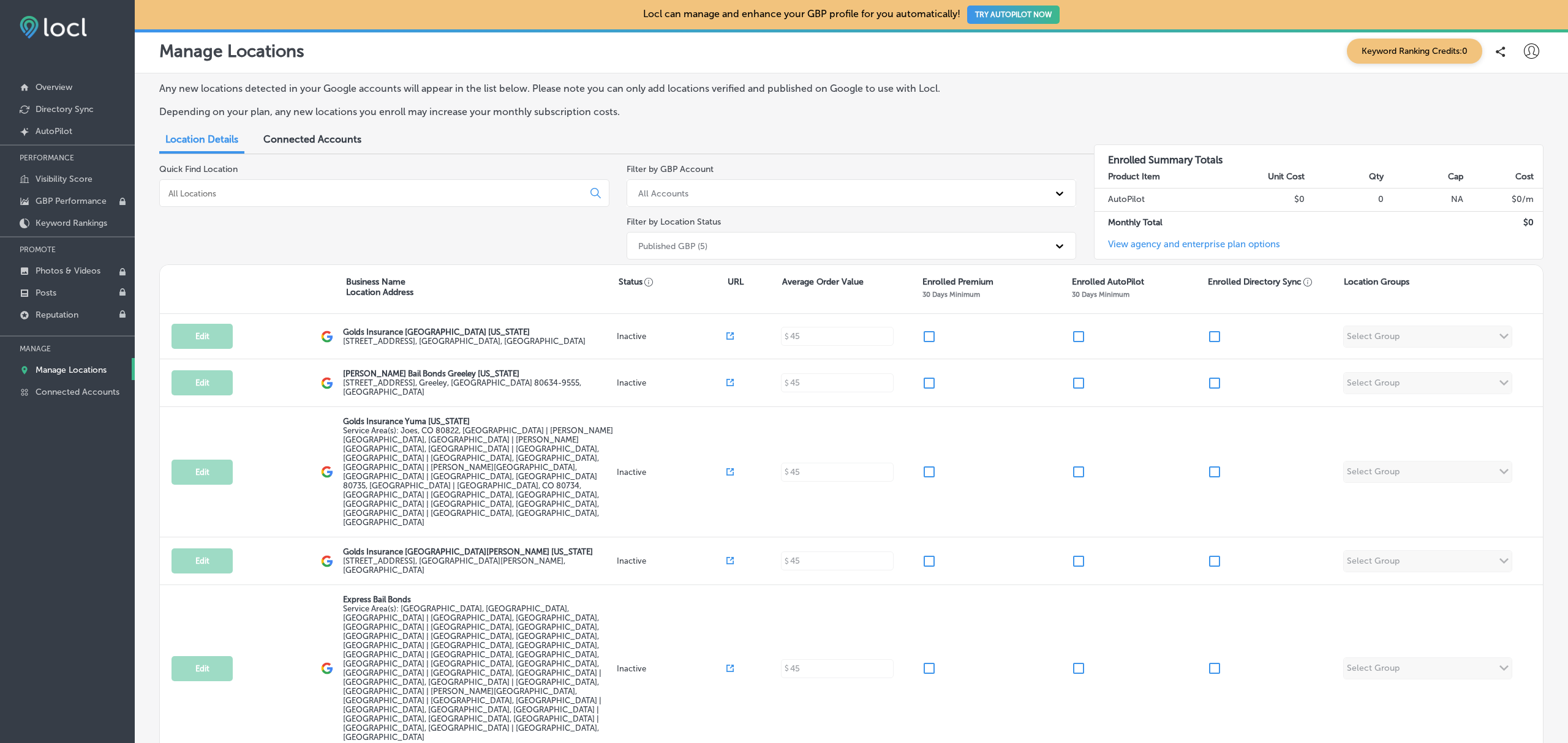
click at [1531, 51] on icon at bounding box center [1531, 50] width 15 height 15
click at [1508, 98] on p "My Account" at bounding box center [1514, 96] width 55 height 15
select select "US"
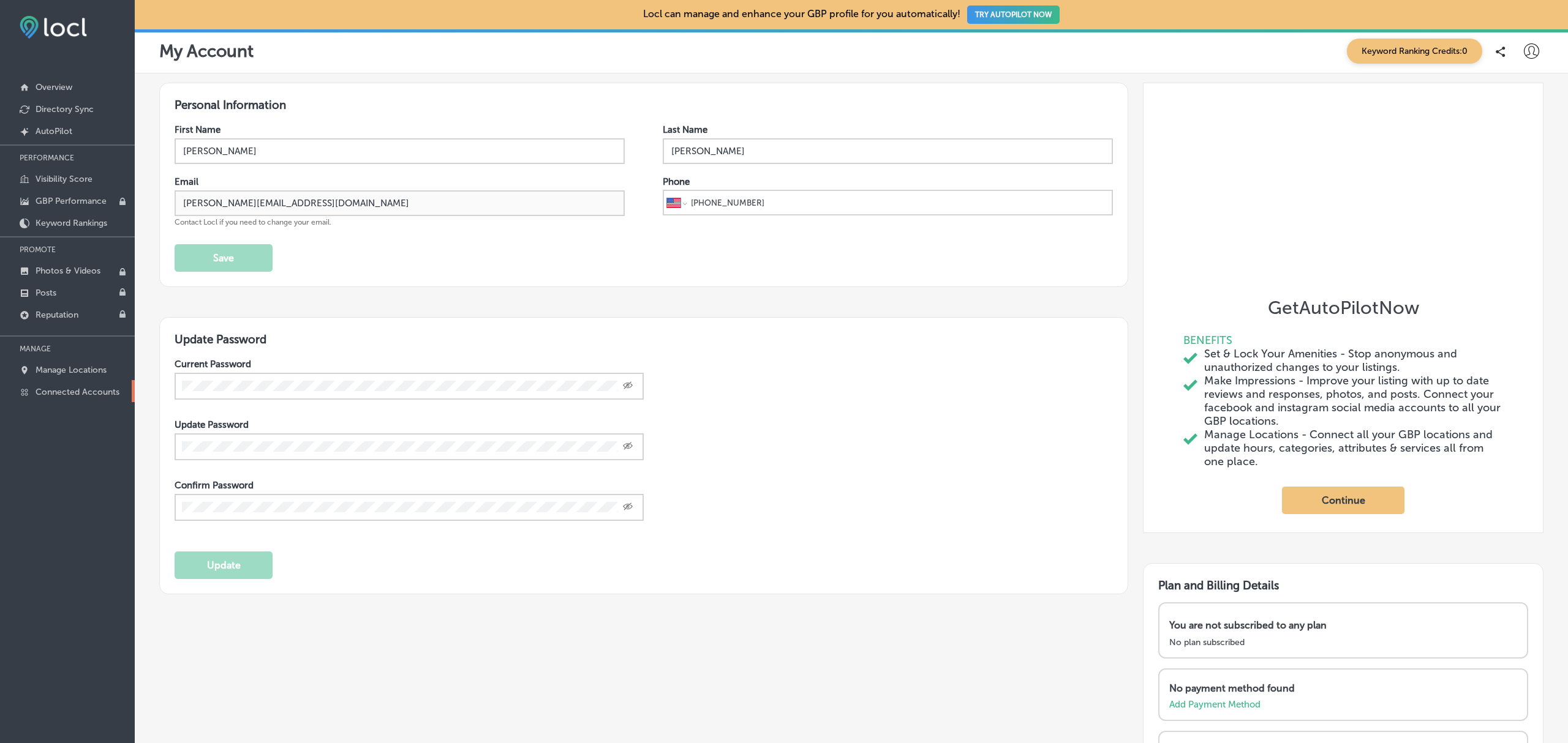
click at [93, 392] on p "Connected Accounts" at bounding box center [77, 392] width 84 height 11
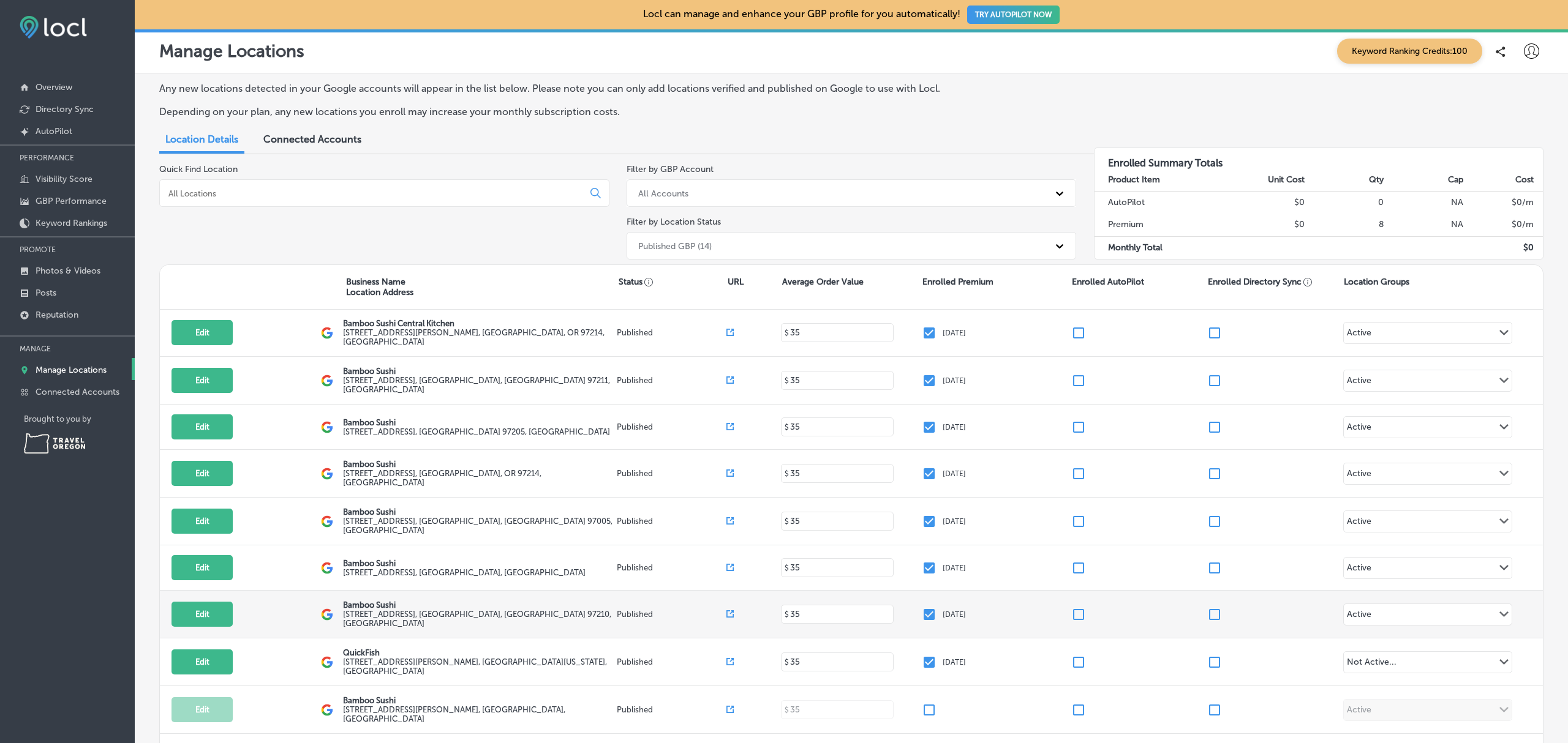
scroll to position [50, 0]
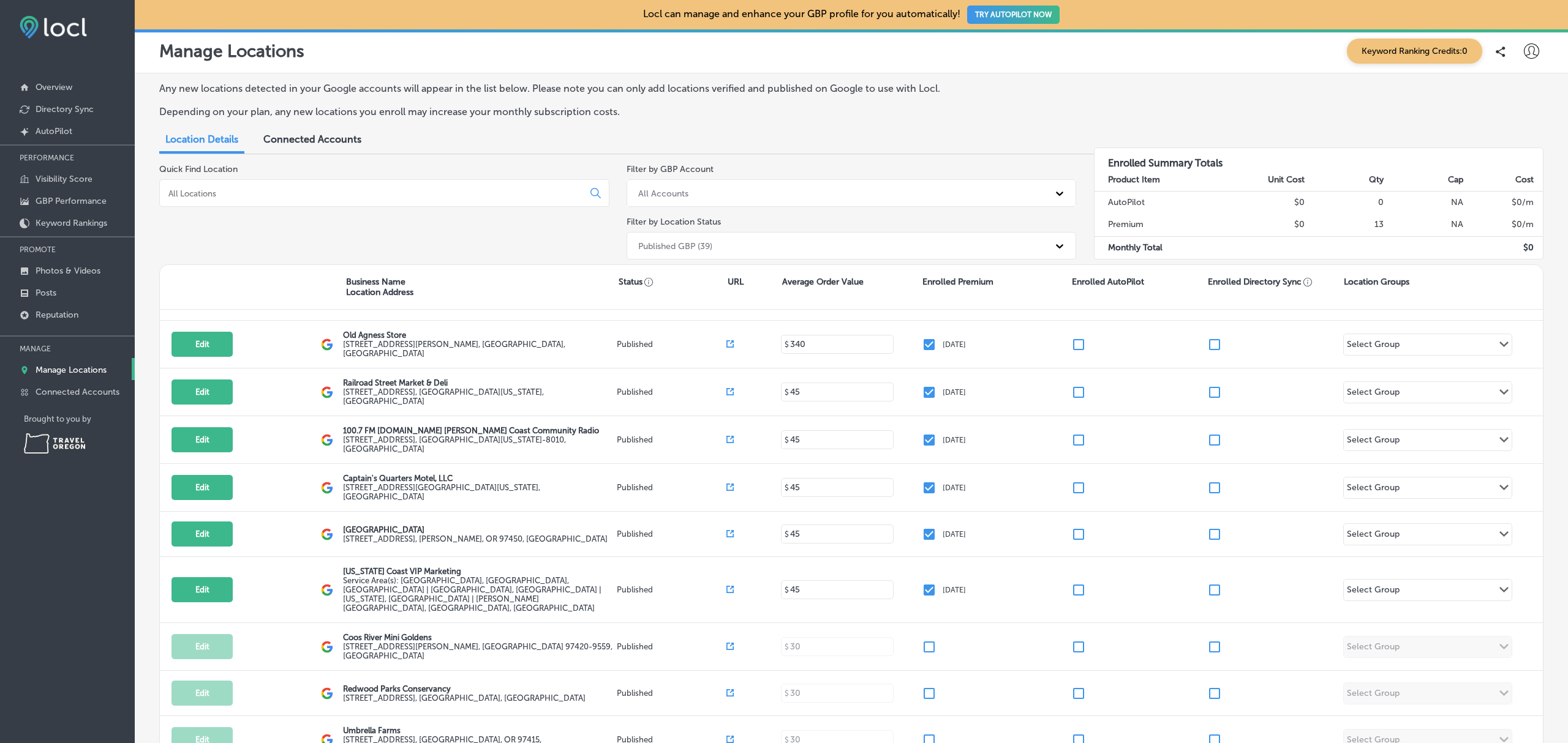
scroll to position [380, 0]
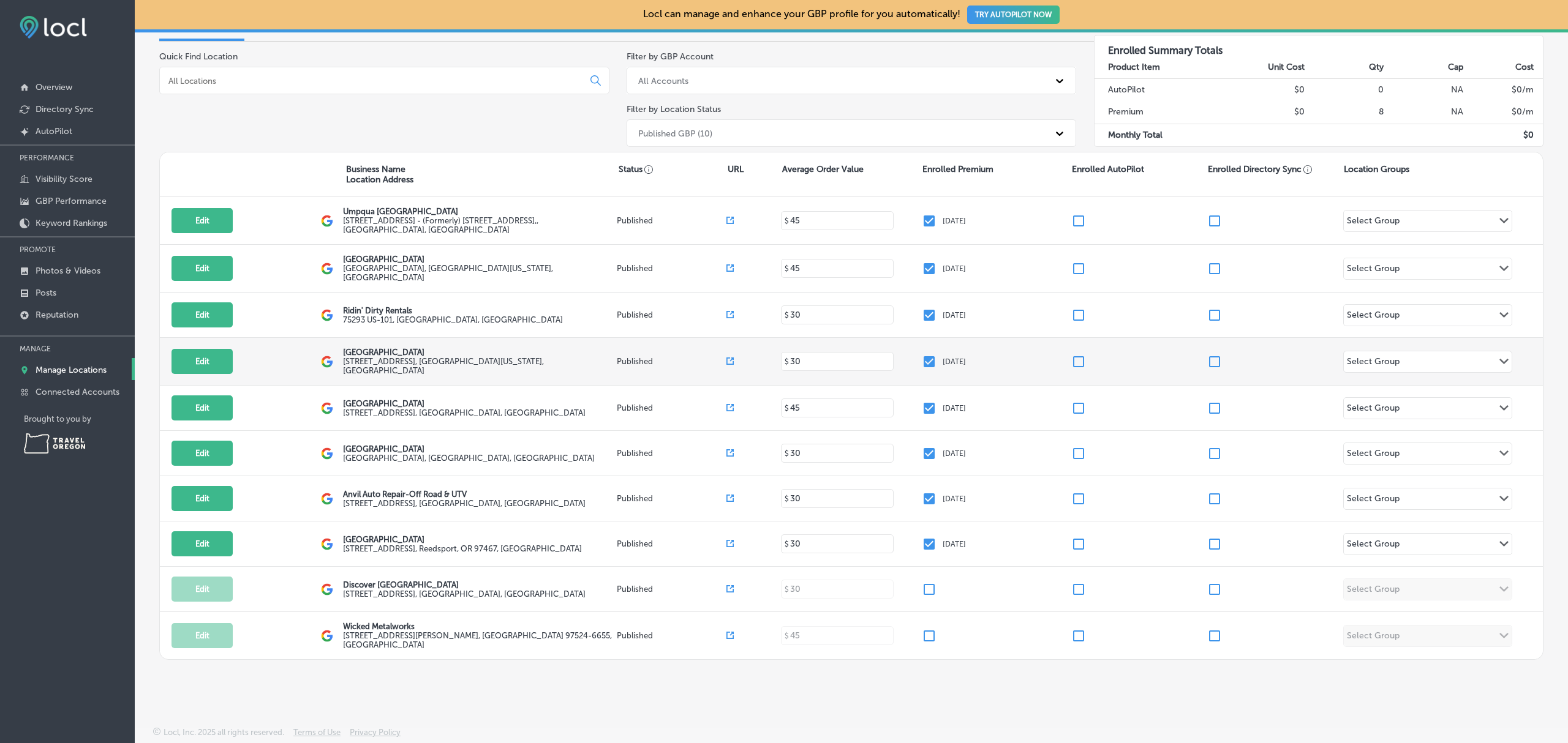
scroll to position [120, 0]
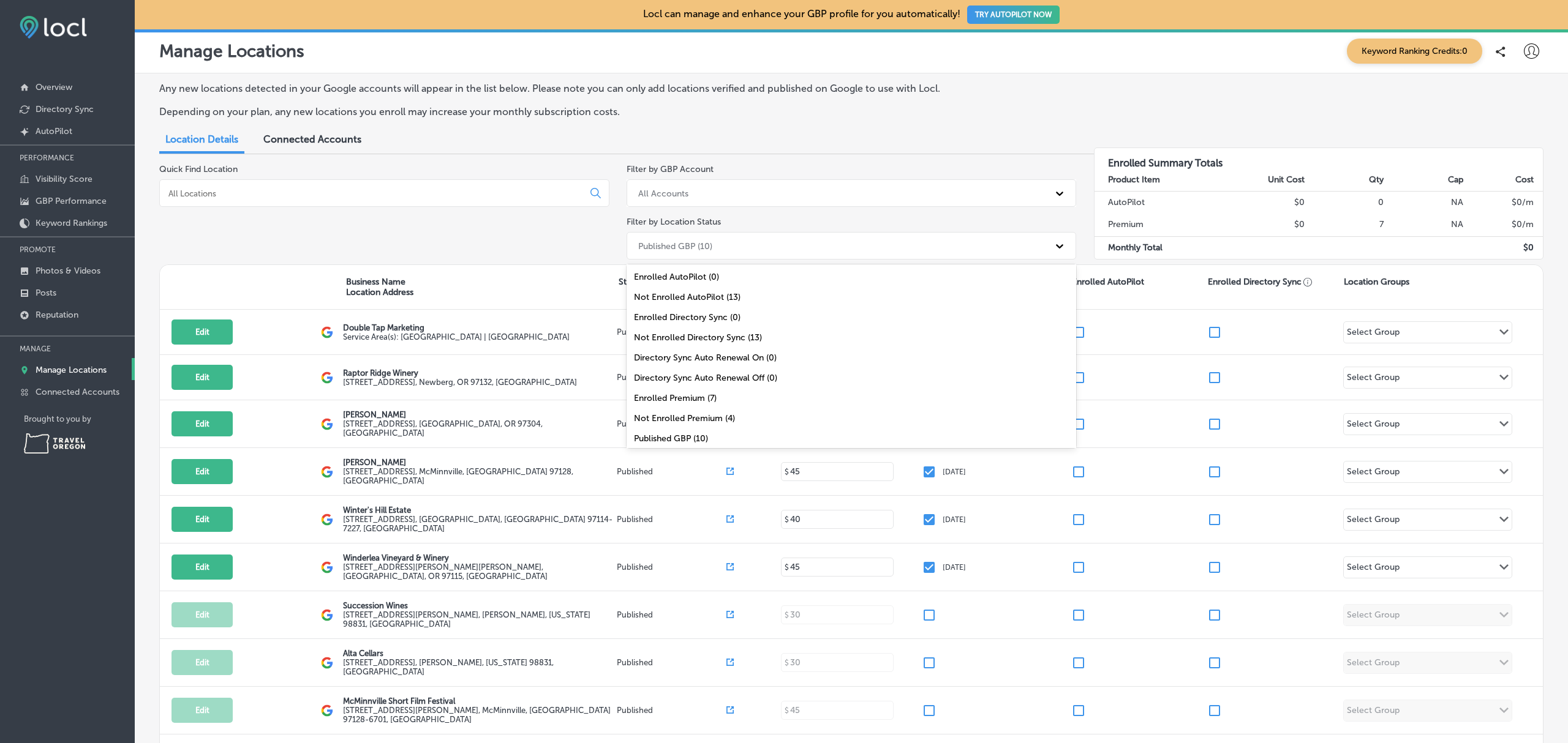
click at [732, 241] on div "Published GBP (10)" at bounding box center [840, 246] width 417 height 20
click at [751, 291] on div "Not Enrolled AutoPilot (13)" at bounding box center [852, 297] width 450 height 20
